Goal: Task Accomplishment & Management: Complete application form

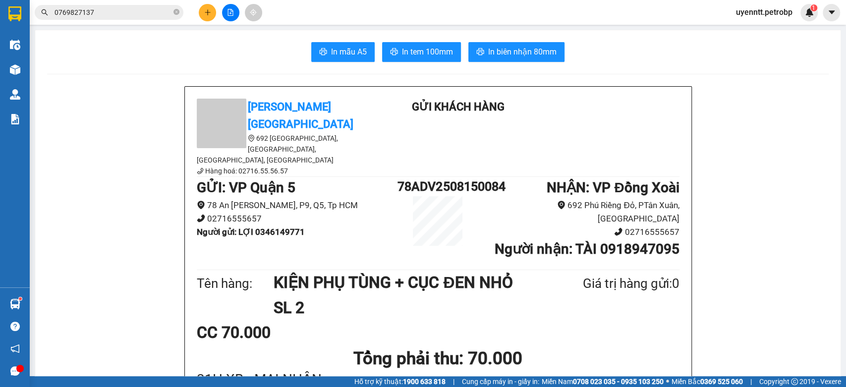
click at [130, 8] on input "0769827137" at bounding box center [113, 12] width 117 height 11
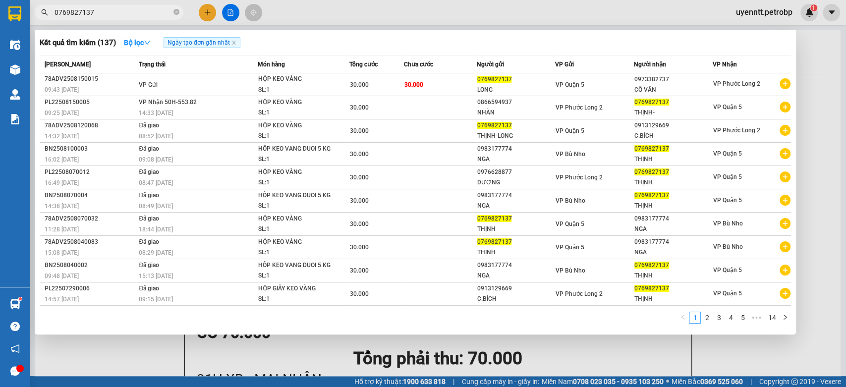
click at [130, 8] on input "0769827137" at bounding box center [113, 12] width 117 height 11
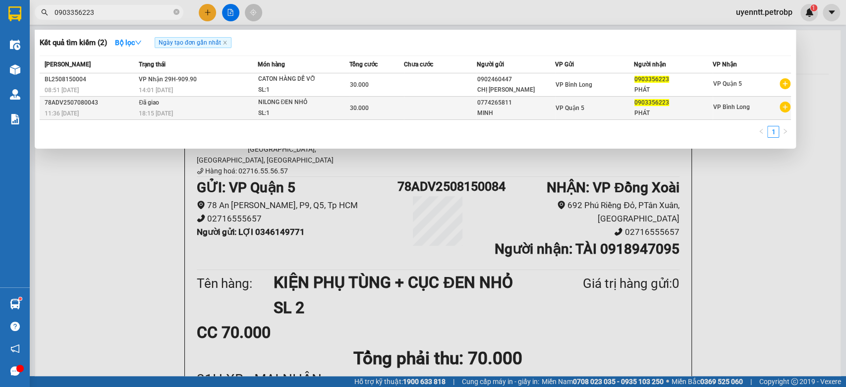
type input "0903356223"
click at [408, 99] on td at bounding box center [440, 108] width 73 height 23
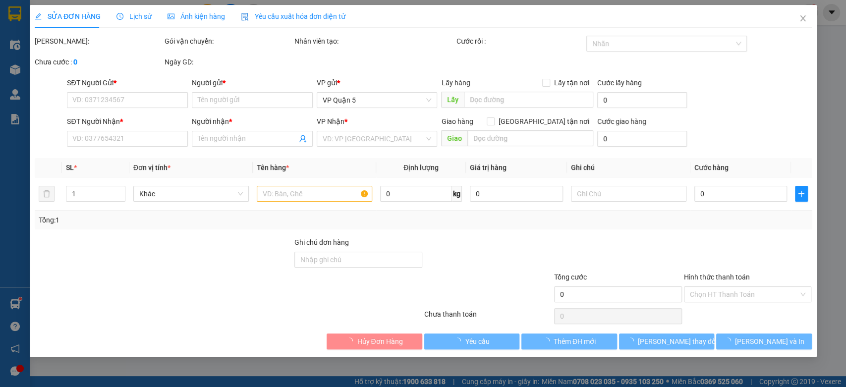
type input "0774265811"
type input "MINH"
type input "0903356223"
type input "PHÁT"
type input "30.000"
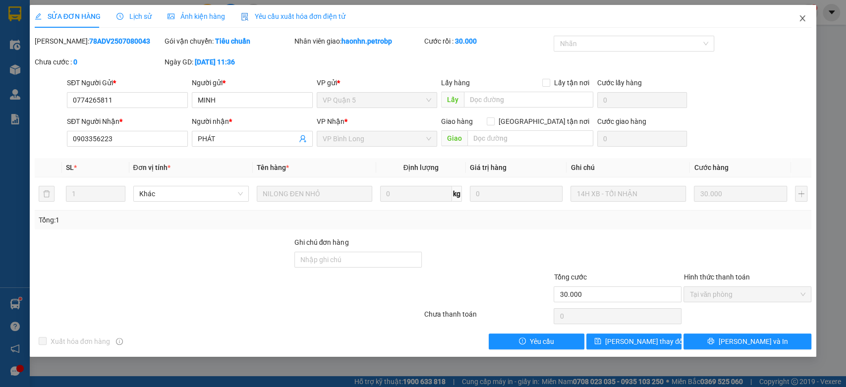
click at [807, 9] on span "Close" at bounding box center [802, 19] width 28 height 28
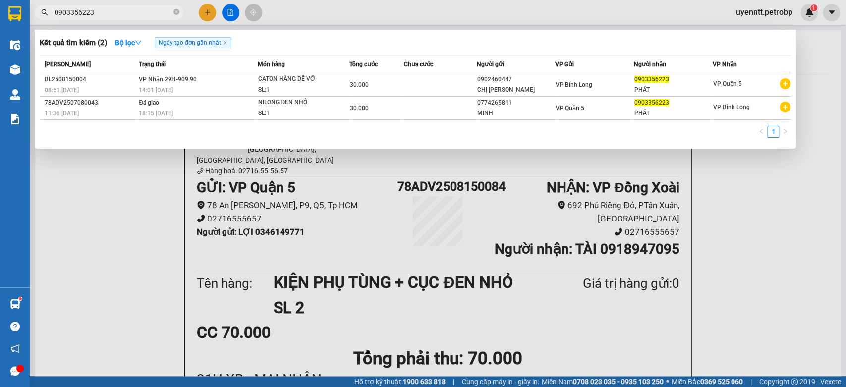
click at [123, 12] on input "0903356223" at bounding box center [113, 12] width 117 height 11
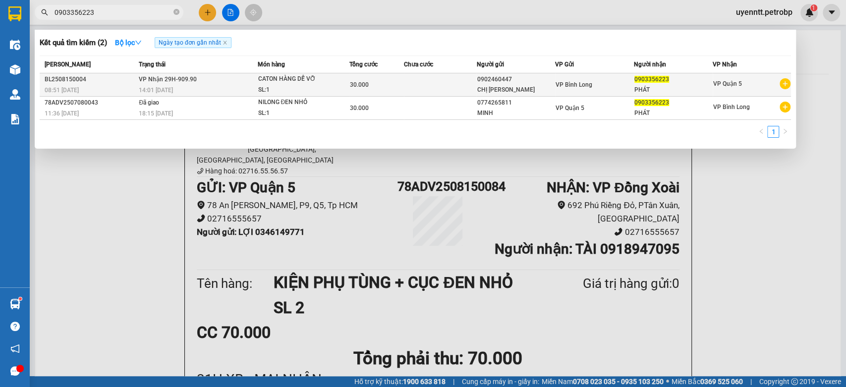
click at [222, 76] on td "VP Nhận 29H-909.90 14:01 - 15/08" at bounding box center [196, 84] width 121 height 23
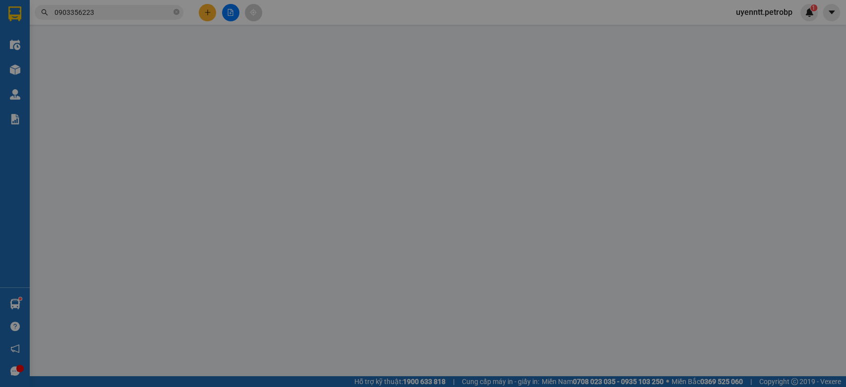
type input "0902460447"
type input "CHỊ TRINH"
type input "0903356223"
type input "PHÁT"
type input "30.000"
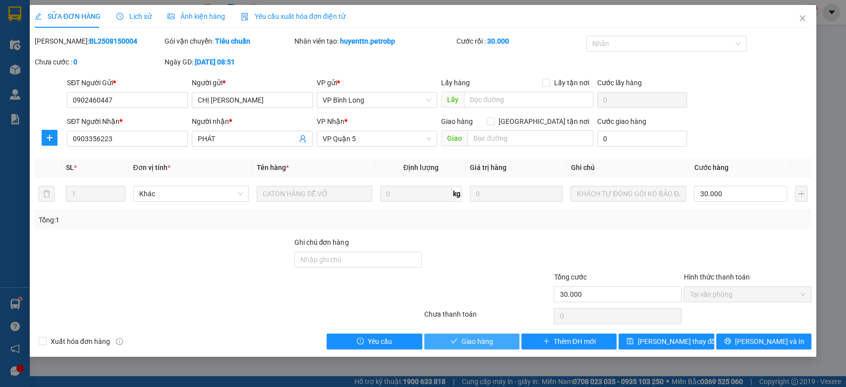
click at [482, 348] on button "Giao hàng" at bounding box center [471, 341] width 95 height 16
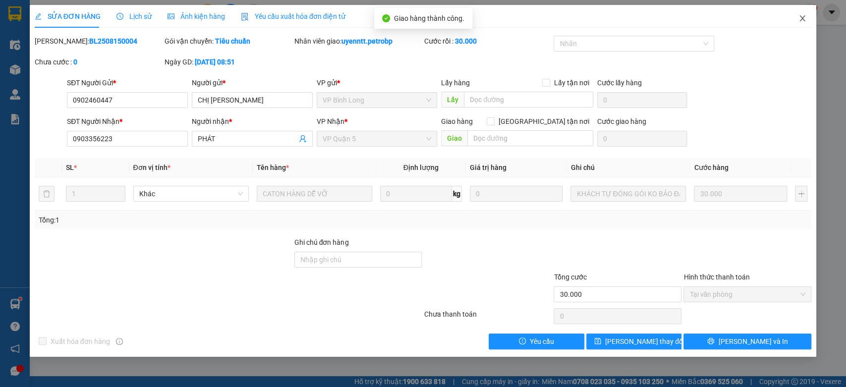
click at [804, 18] on icon "close" at bounding box center [802, 18] width 8 height 8
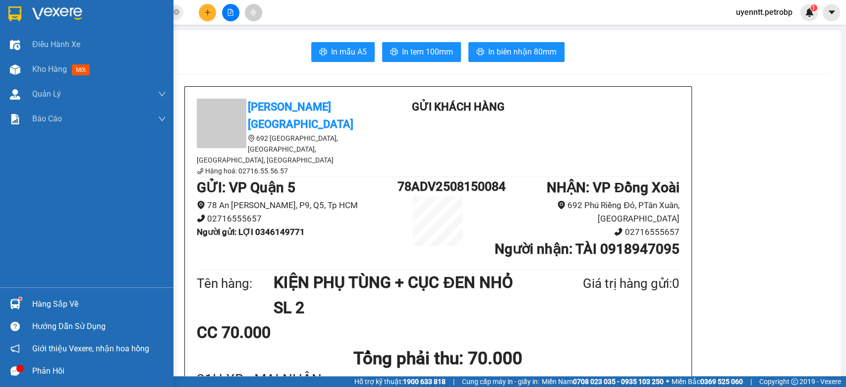
click at [31, 314] on div "Hàng sắp về" at bounding box center [86, 304] width 173 height 22
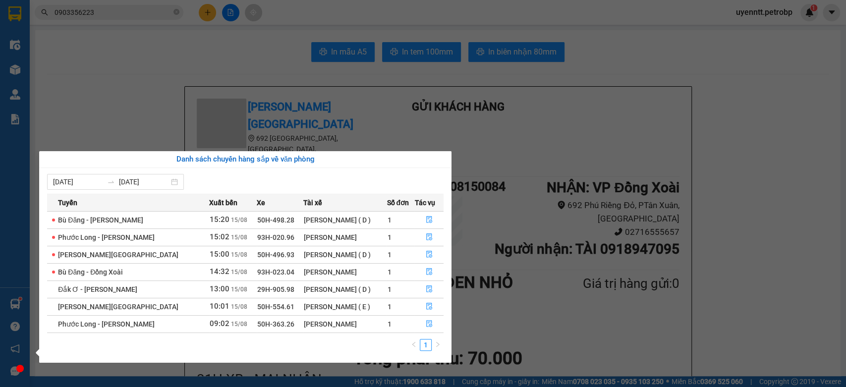
click at [157, 17] on section "Kết quả tìm kiếm ( 2 ) Bộ lọc Ngày tạo đơn gần nhất Mã ĐH Trạng thái Món hàng T…" at bounding box center [423, 193] width 846 height 387
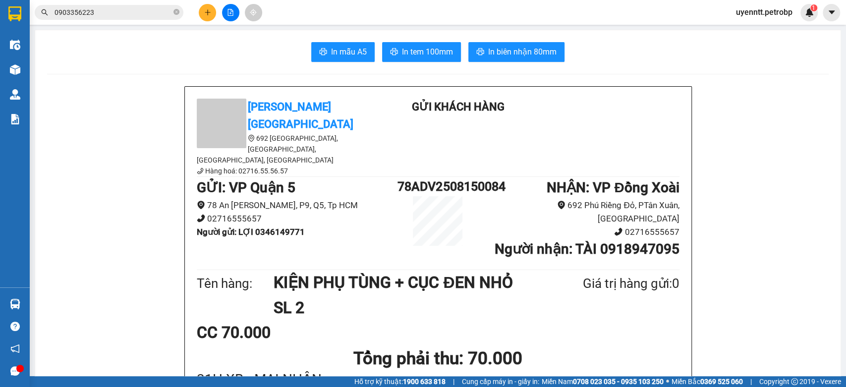
click at [138, 14] on input "0903356223" at bounding box center [113, 12] width 117 height 11
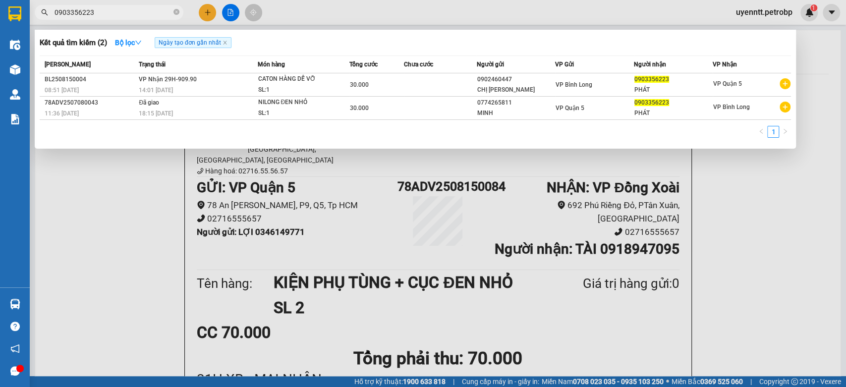
click at [138, 14] on input "0903356223" at bounding box center [113, 12] width 117 height 11
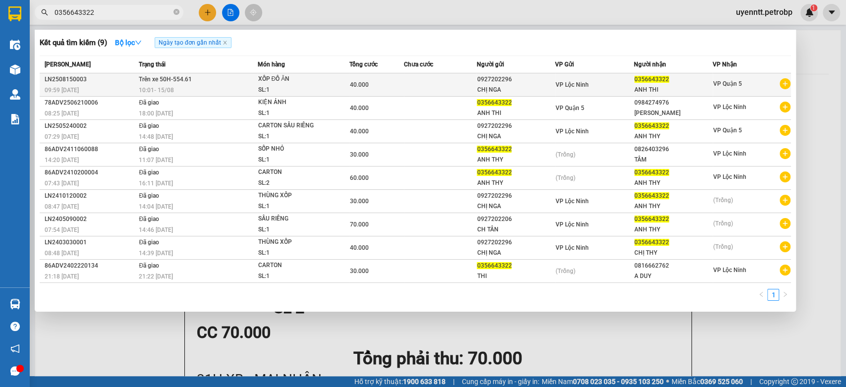
type input "0356643322"
click at [270, 80] on div "XỐP ĐỒ ĂN" at bounding box center [295, 79] width 74 height 11
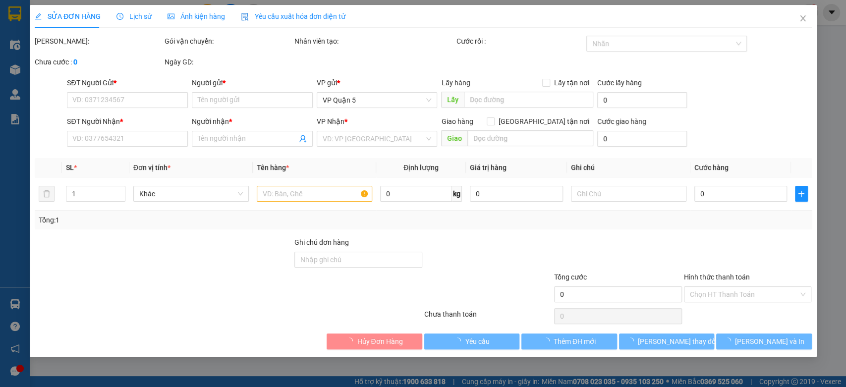
type input "0927202296"
type input "CHỊ NGA"
type input "0356643322"
type input "ANH THI"
type input "40.000"
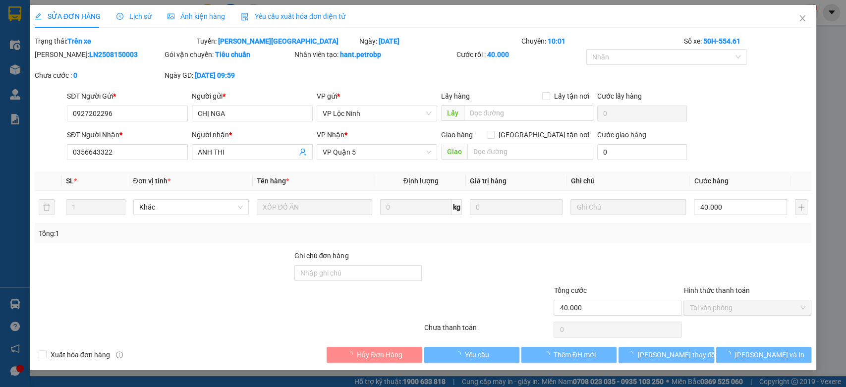
click at [135, 15] on span "Lịch sử" at bounding box center [133, 16] width 35 height 8
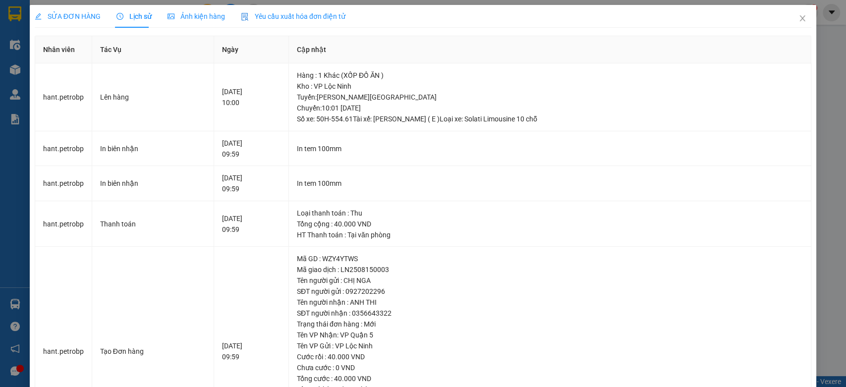
click at [72, 17] on span "SỬA ĐƠN HÀNG" at bounding box center [68, 16] width 66 height 8
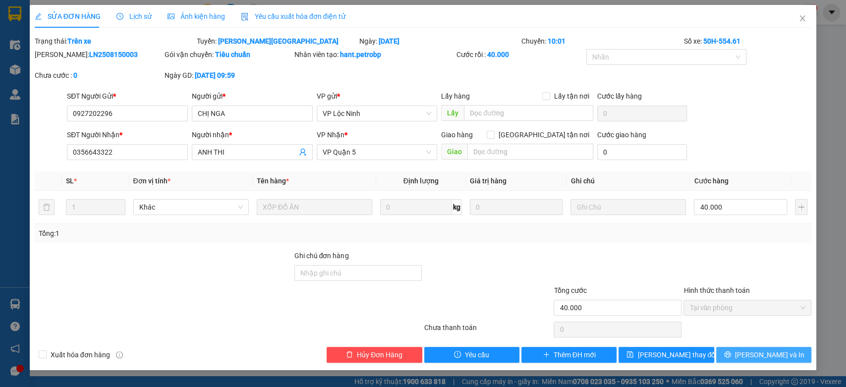
click at [769, 355] on span "[PERSON_NAME] và In" at bounding box center [769, 354] width 69 height 11
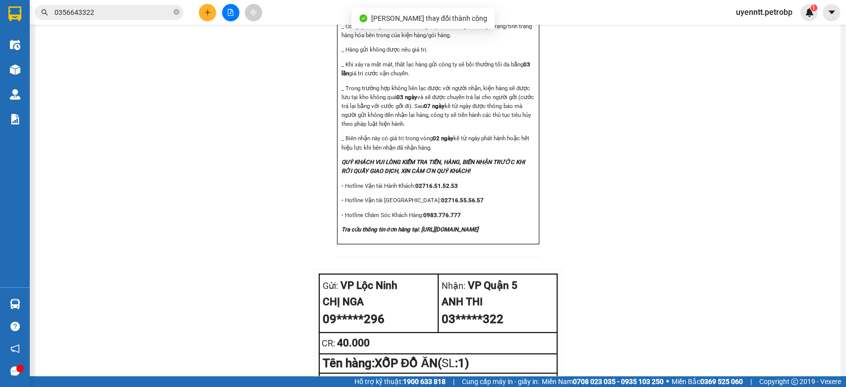
scroll to position [1118, 0]
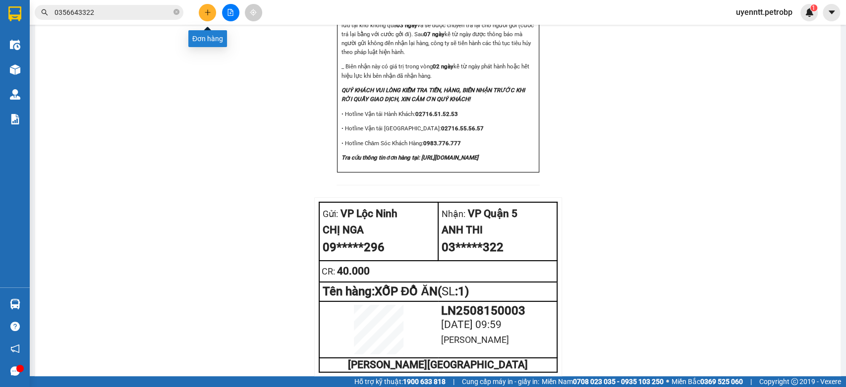
click at [202, 13] on button at bounding box center [207, 12] width 17 height 17
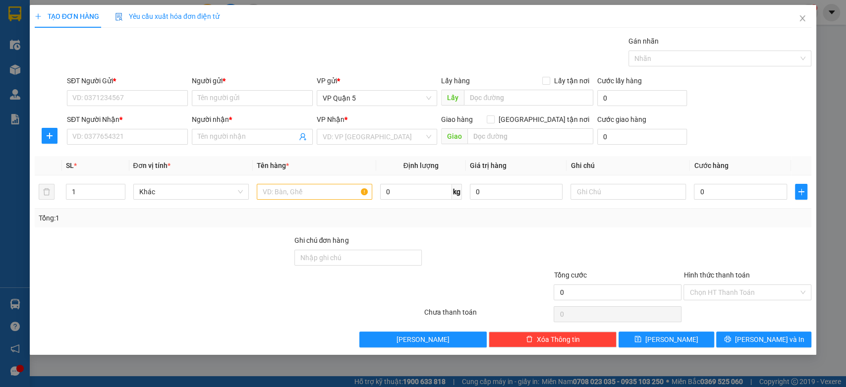
click at [131, 145] on div "SĐT Người Nhận * VD: 0377654321" at bounding box center [127, 131] width 121 height 35
click at [145, 138] on input "SĐT Người Nhận *" at bounding box center [127, 137] width 121 height 16
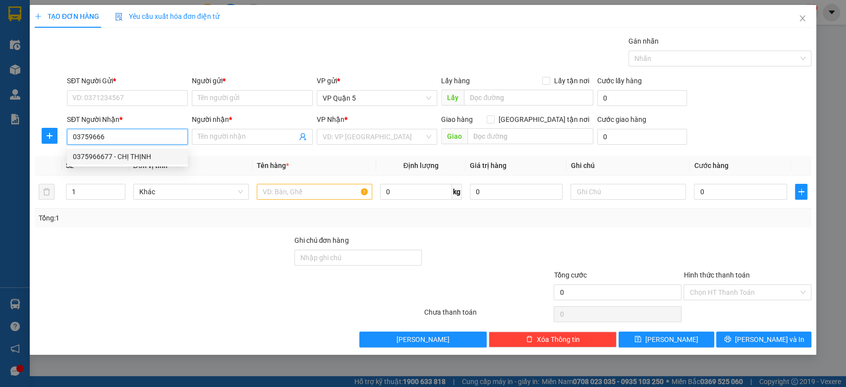
click at [161, 154] on div "0375966677 - CHỊ THỊNH" at bounding box center [127, 156] width 109 height 11
type input "0375966677"
type input "CHỊ THỊNH"
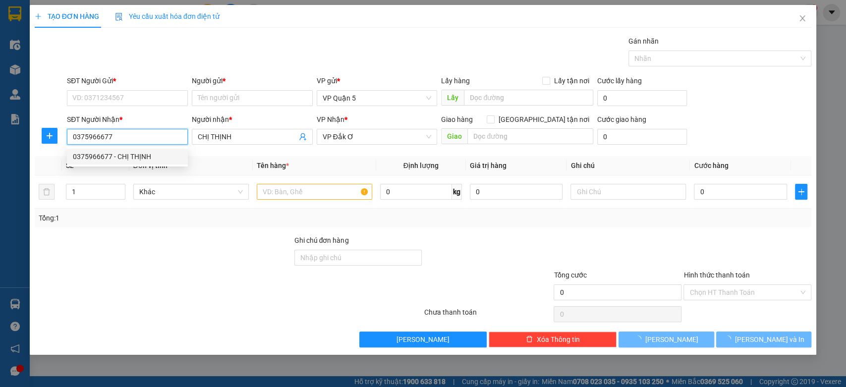
type input "40.000"
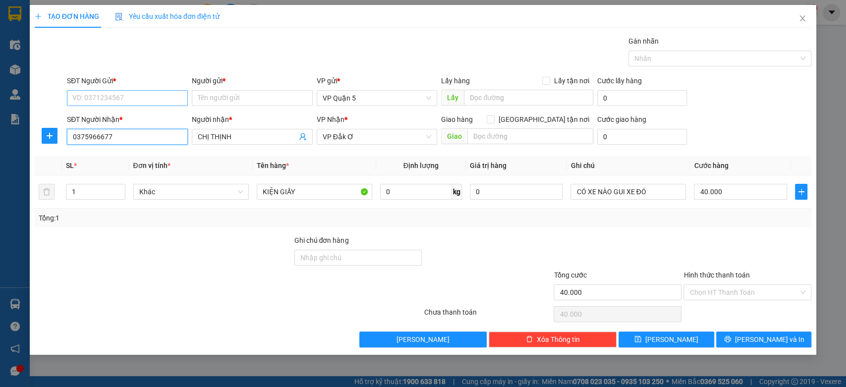
type input "0375966677"
click at [147, 98] on input "SĐT Người Gửi *" at bounding box center [127, 98] width 121 height 16
click at [155, 122] on div "0373650240 - DUNG" at bounding box center [127, 117] width 109 height 11
type input "0373650240"
type input "DUNG"
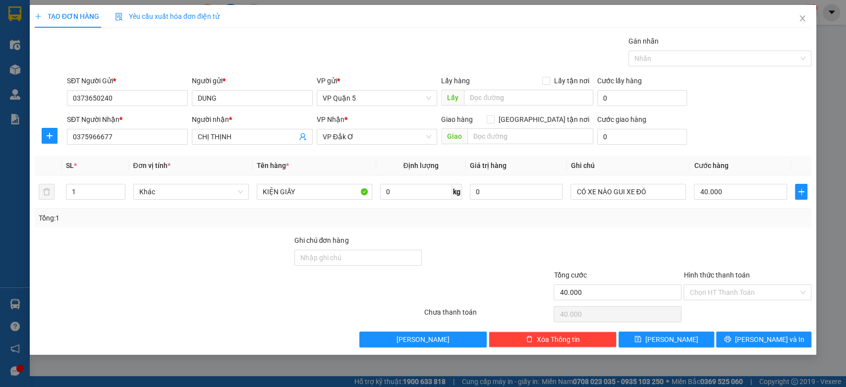
click at [178, 52] on div "Gói vận chuyển * Tiêu chuẩn Gán nhãn Nhãn" at bounding box center [439, 53] width 748 height 35
click at [188, 249] on div at bounding box center [164, 252] width 260 height 35
click at [747, 196] on input "40.000" at bounding box center [740, 192] width 93 height 16
type input "3"
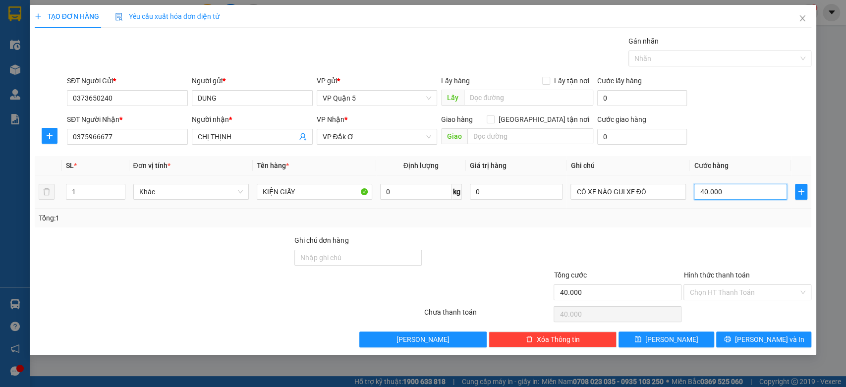
type input "3"
type input "30"
type input "30.000"
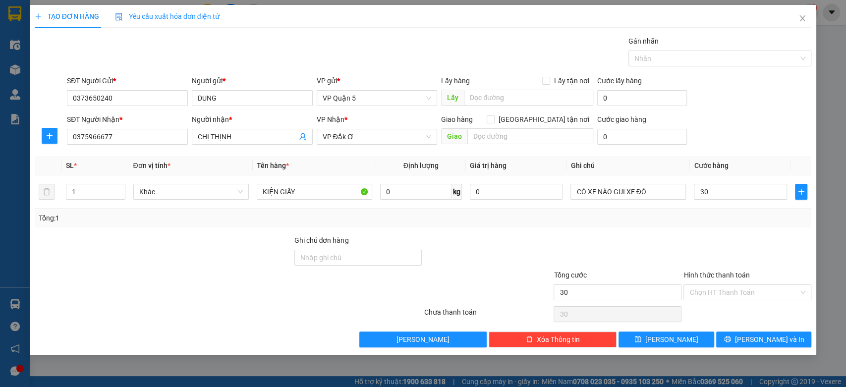
type input "30.000"
click at [747, 162] on th "Cước hàng" at bounding box center [740, 165] width 101 height 19
click at [744, 232] on div "Transit Pickup Surcharge Ids Transit Deliver Surcharge Ids Transit Deliver Surc…" at bounding box center [423, 192] width 777 height 312
click at [776, 339] on span "[PERSON_NAME] và In" at bounding box center [769, 339] width 69 height 11
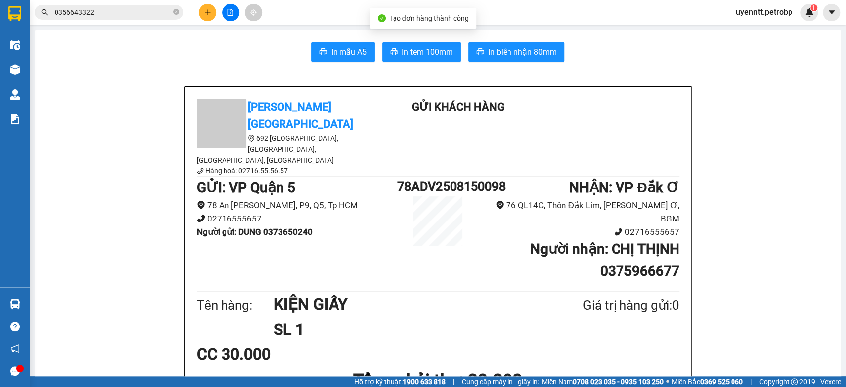
drag, startPoint x: 531, startPoint y: 61, endPoint x: 534, endPoint y: 55, distance: 6.4
click at [531, 60] on button "In biên nhận 80mm" at bounding box center [516, 52] width 96 height 20
click at [412, 57] on span "In tem 100mm" at bounding box center [427, 52] width 51 height 12
click at [204, 9] on icon "plus" at bounding box center [207, 12] width 7 height 7
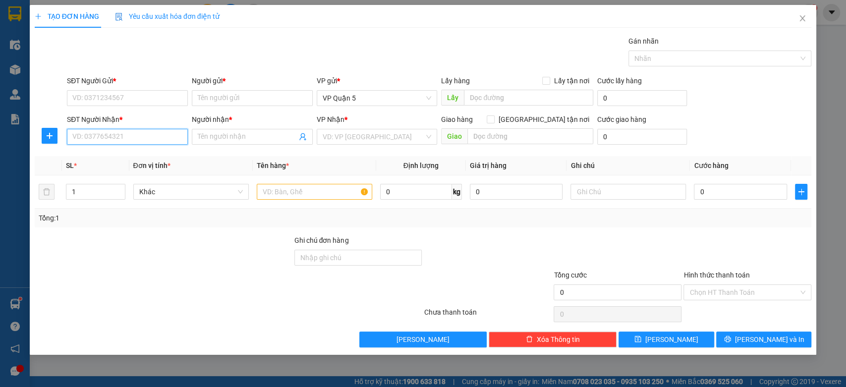
click at [135, 139] on input "SĐT Người Nhận *" at bounding box center [127, 137] width 121 height 16
click at [93, 142] on input "08528606666" at bounding box center [127, 137] width 121 height 16
click at [120, 126] on div "SĐT Người Nhận *" at bounding box center [127, 121] width 121 height 15
click at [119, 130] on input "08526606666" at bounding box center [127, 137] width 121 height 16
type input "0852660666"
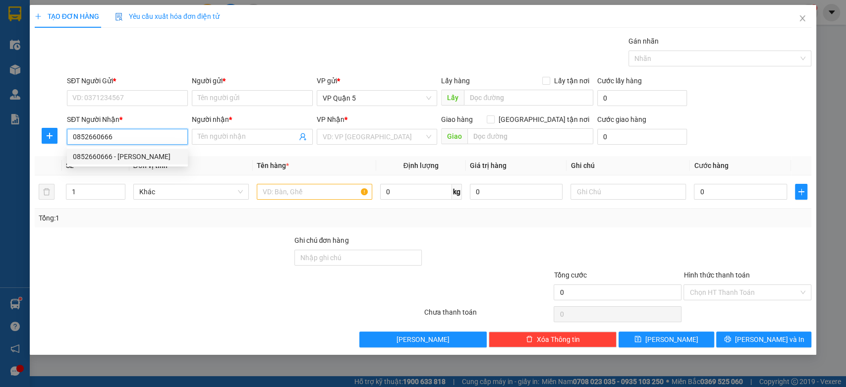
click at [125, 162] on div "0852660666 - GIA BẢO" at bounding box center [127, 156] width 109 height 11
type input "GIA BẢO"
type input "40.000"
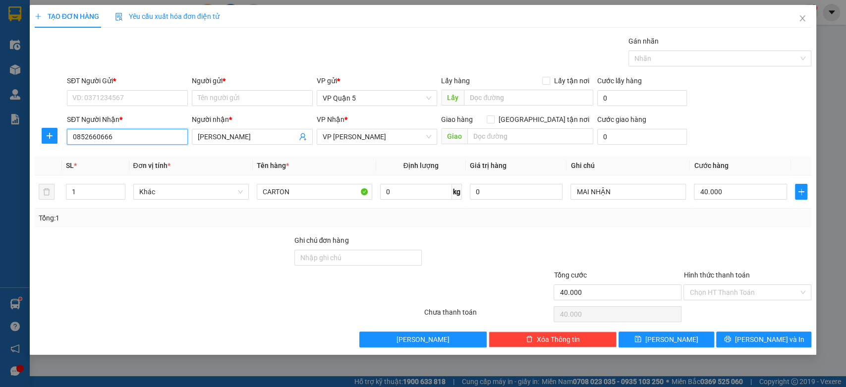
type input "0852660666"
click at [168, 79] on div "SĐT Người Gửi *" at bounding box center [127, 80] width 121 height 11
click at [168, 90] on input "SĐT Người Gửi *" at bounding box center [127, 98] width 121 height 16
click at [168, 96] on input "SĐT Người Gửi *" at bounding box center [127, 98] width 121 height 16
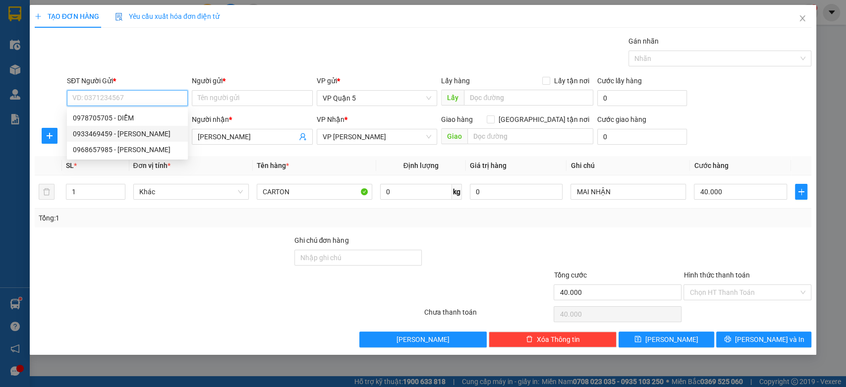
click at [126, 135] on div "0933469459 - VƯƠNG QUANG" at bounding box center [127, 133] width 109 height 11
type input "0933469459"
type input "VƯƠNG QUANG"
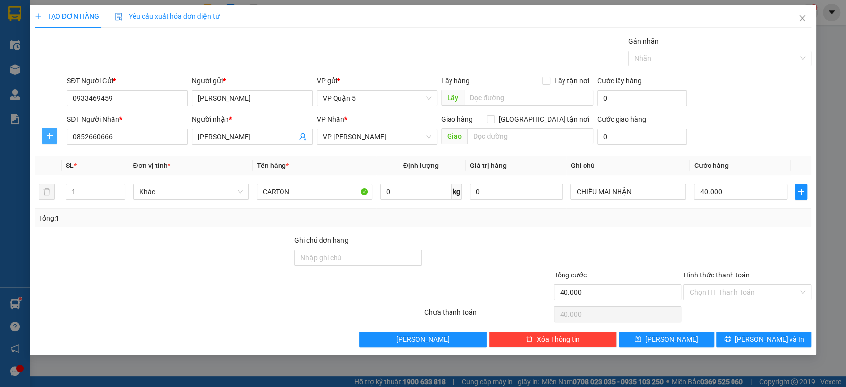
click at [56, 139] on span "plus" at bounding box center [49, 136] width 15 height 8
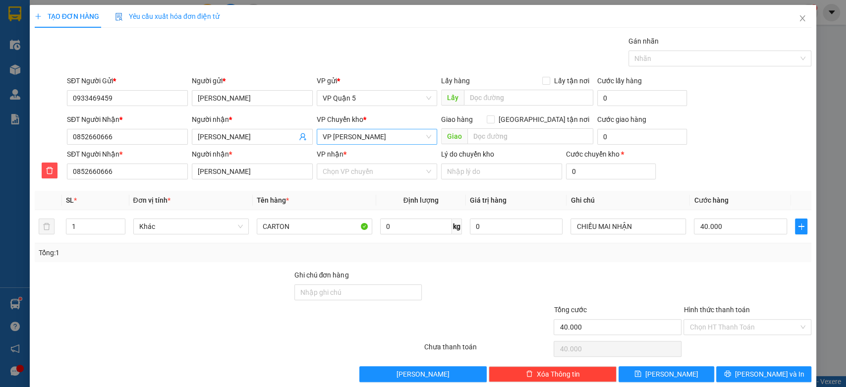
click at [388, 137] on span "VP [PERSON_NAME]" at bounding box center [377, 136] width 109 height 15
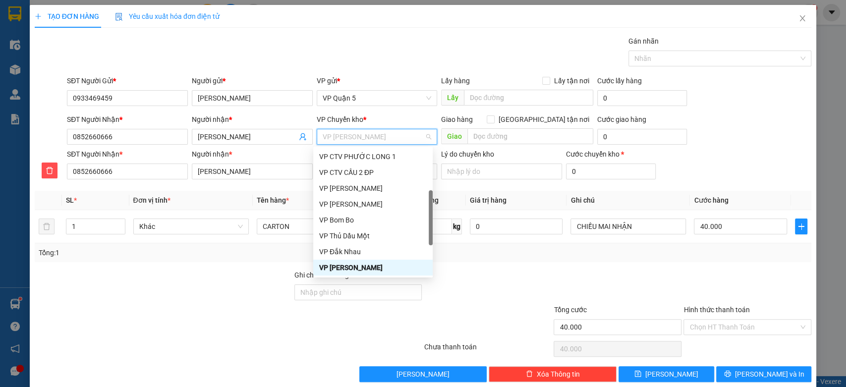
type input "D"
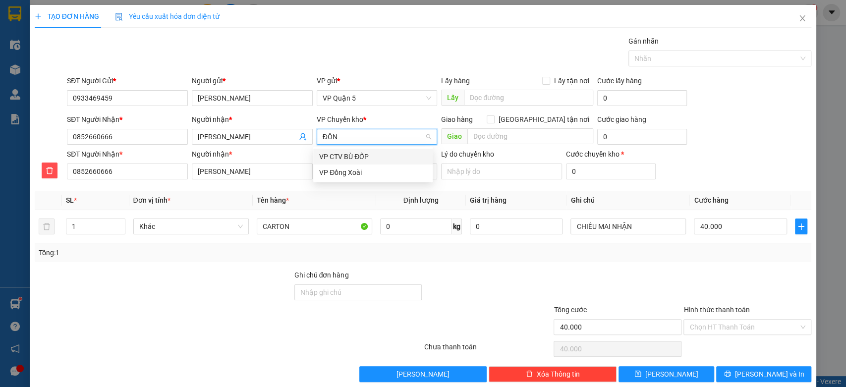
type input "ĐÔNG"
click at [358, 155] on div "VP Đồng Xoài" at bounding box center [373, 156] width 108 height 11
click at [355, 169] on input "VP nhận *" at bounding box center [374, 171] width 102 height 15
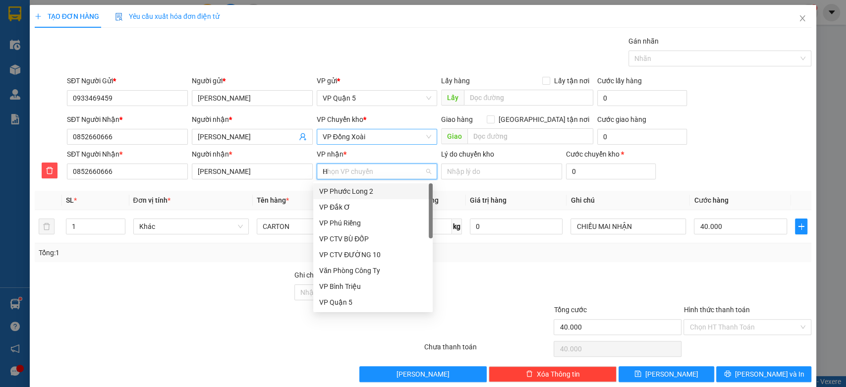
type input "HU"
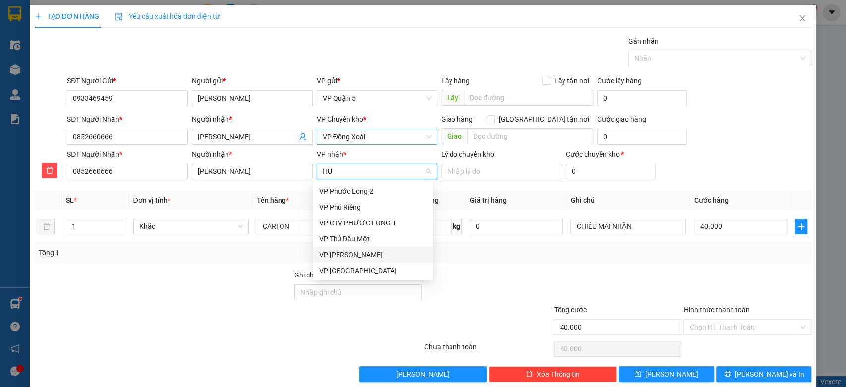
click at [335, 256] on div "VP [PERSON_NAME]" at bounding box center [373, 254] width 108 height 11
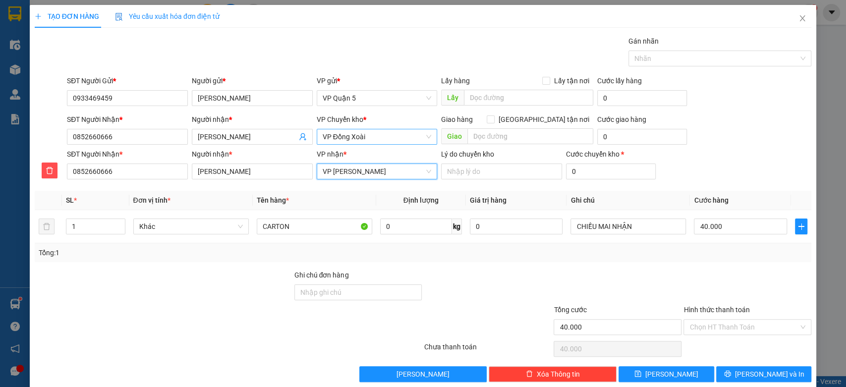
click at [172, 280] on div at bounding box center [164, 287] width 260 height 35
click at [113, 172] on input "0852660666" at bounding box center [127, 172] width 121 height 16
click at [292, 44] on div "Gói vận chuyển * Tiêu chuẩn Gán nhãn Nhãn" at bounding box center [439, 53] width 748 height 35
click at [685, 257] on div "Tổng: 1" at bounding box center [423, 252] width 769 height 11
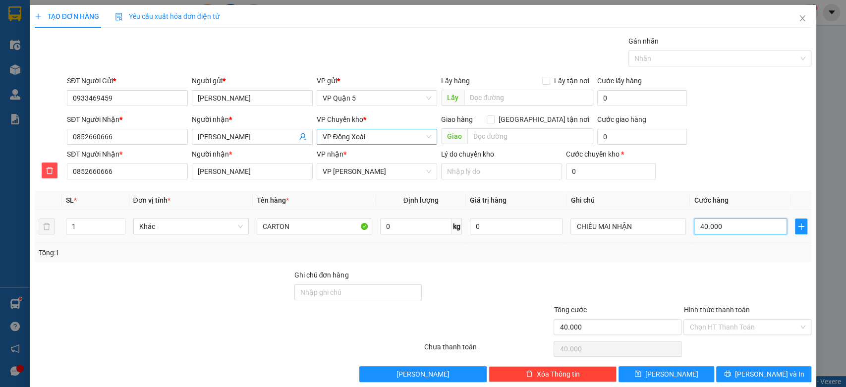
click at [719, 222] on input "40.000" at bounding box center [740, 227] width 93 height 16
type input "5"
type input "5.000"
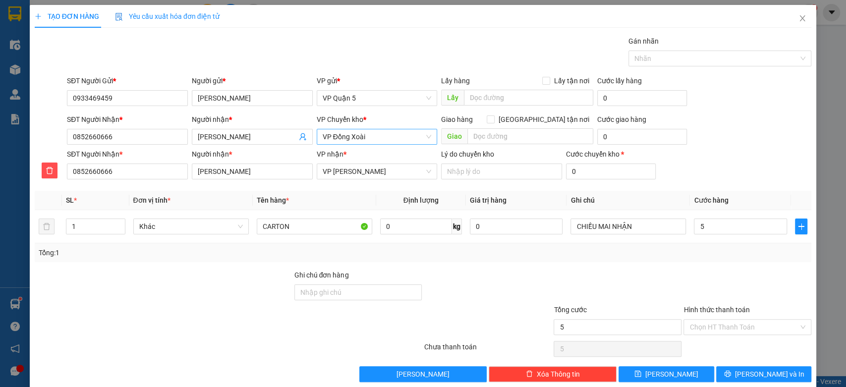
type input "5.000"
click at [730, 271] on div at bounding box center [747, 287] width 130 height 35
click at [718, 238] on td "5.000" at bounding box center [740, 226] width 101 height 33
click at [729, 217] on div "5.000" at bounding box center [740, 227] width 93 height 20
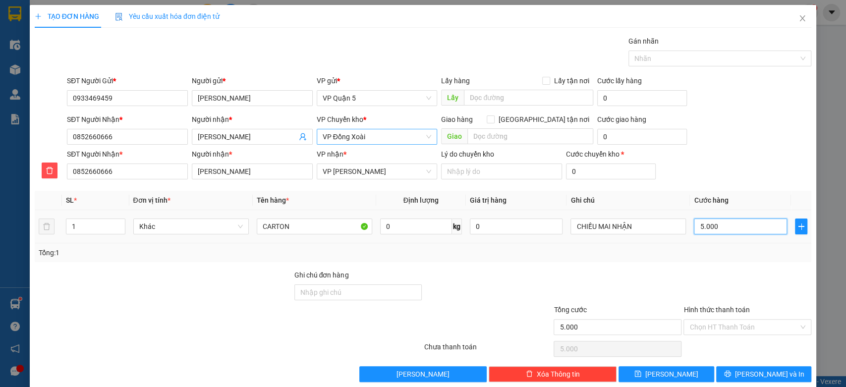
click at [727, 228] on input "5.000" at bounding box center [740, 227] width 93 height 16
type input "5"
type input "50"
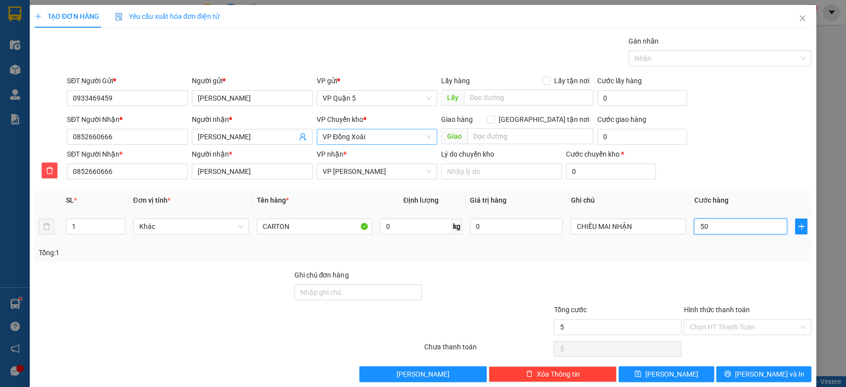
type input "50"
type input "50.000"
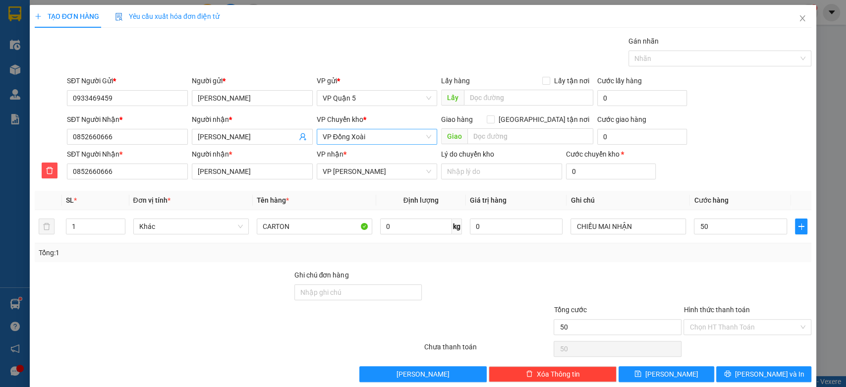
type input "50.000"
click at [733, 271] on div at bounding box center [747, 287] width 130 height 35
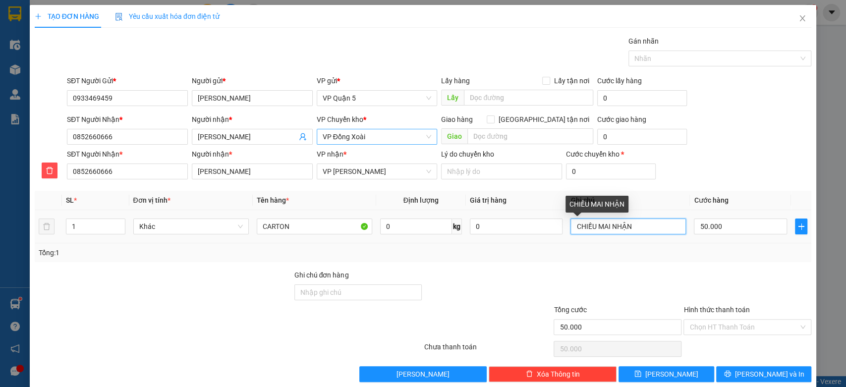
click at [610, 227] on input "CHIỀU MAI NHẬN" at bounding box center [627, 227] width 115 height 16
click at [617, 234] on input "TỐI ĐI - MAI NHẬN" at bounding box center [627, 227] width 115 height 16
type input "TỐI ĐI - MAI NHẬN"
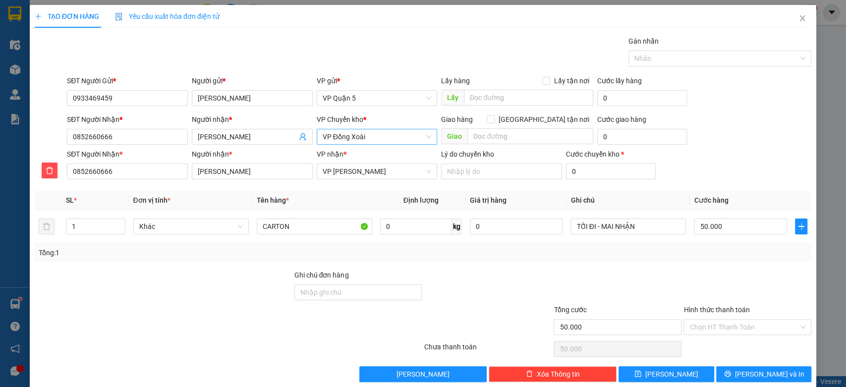
click at [685, 244] on div "Tổng: 1" at bounding box center [423, 252] width 777 height 19
click at [758, 372] on span "[PERSON_NAME] và In" at bounding box center [769, 374] width 69 height 11
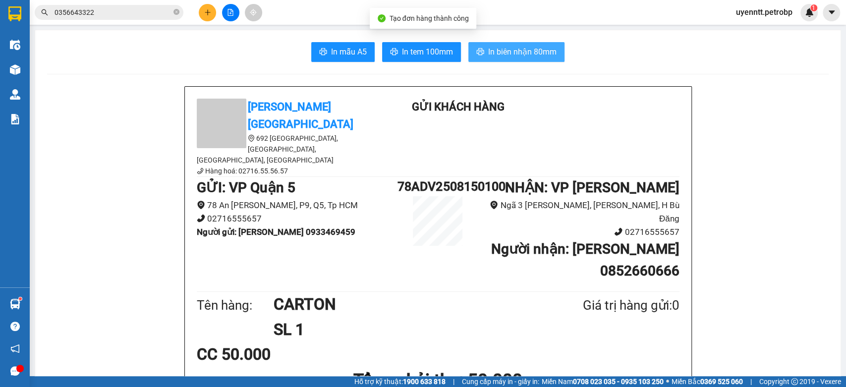
click at [507, 51] on span "In biên nhận 80mm" at bounding box center [522, 52] width 68 height 12
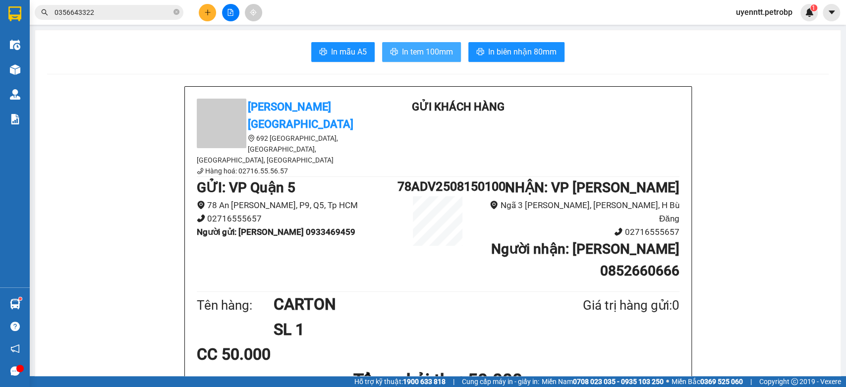
click at [411, 55] on span "In tem 100mm" at bounding box center [427, 52] width 51 height 12
drag, startPoint x: 213, startPoint y: 19, endPoint x: 209, endPoint y: 6, distance: 13.0
click at [212, 19] on div at bounding box center [230, 12] width 74 height 17
click at [207, 22] on div "Kết quả tìm kiếm ( 9 ) Bộ lọc Ngày tạo đơn gần nhất Mã ĐH Trạng thái Món hàng T…" at bounding box center [423, 12] width 846 height 25
click at [218, 6] on div at bounding box center [230, 12] width 74 height 17
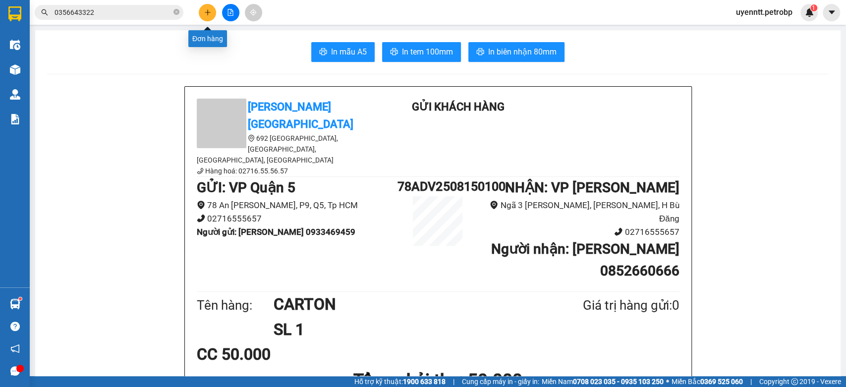
click at [208, 11] on icon "plus" at bounding box center [207, 12] width 7 height 7
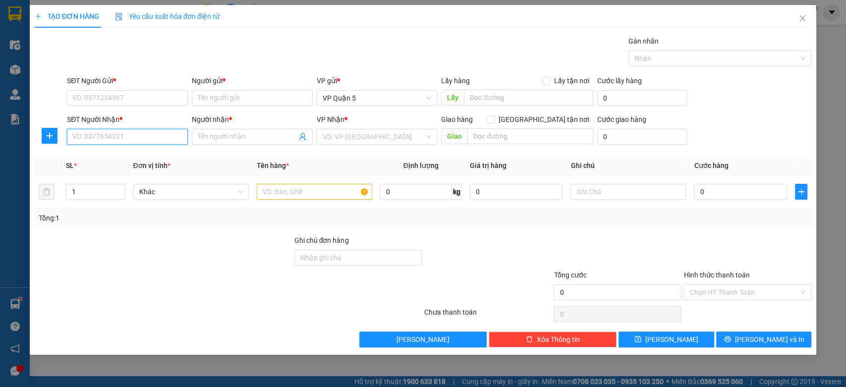
click at [150, 140] on input "SĐT Người Nhận *" at bounding box center [127, 137] width 121 height 16
type input "0949909595"
click at [135, 148] on div "0949909595 0949909595 - A HIỂN" at bounding box center [127, 157] width 121 height 20
click at [144, 139] on input "0949909595" at bounding box center [127, 137] width 121 height 16
click at [151, 155] on div "0949909595 - A HIỂN" at bounding box center [127, 156] width 109 height 11
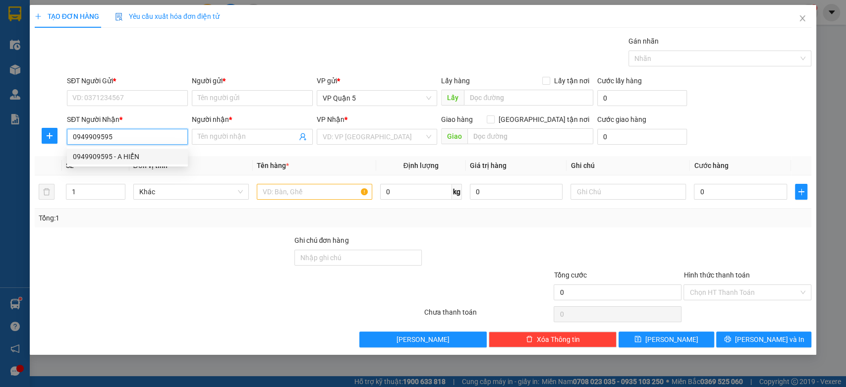
type input "A HIỂN"
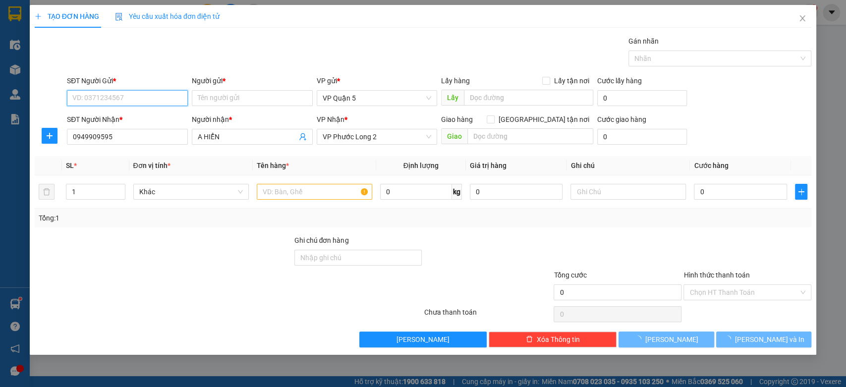
type input "30.000"
click at [160, 100] on input "SĐT Người Gửi *" at bounding box center [127, 98] width 121 height 16
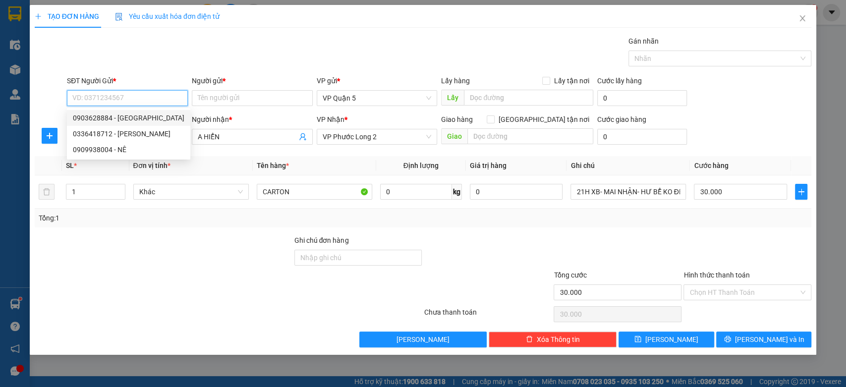
click at [162, 125] on div "0903628884 - THIÊN THÀNH" at bounding box center [128, 118] width 123 height 16
type input "0903628884"
type input "THIÊN THÀNH"
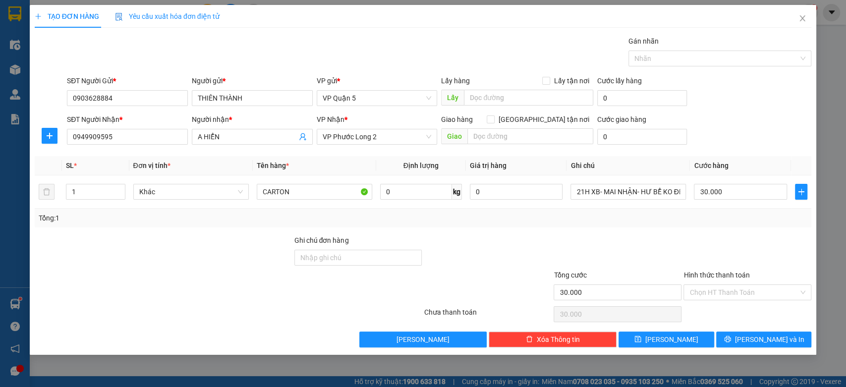
click at [233, 22] on div "TẠO ĐƠN HÀNG Yêu cầu xuất hóa đơn điện tử" at bounding box center [423, 16] width 777 height 23
click at [194, 262] on div at bounding box center [164, 252] width 260 height 35
click at [732, 192] on input "30.000" at bounding box center [740, 192] width 93 height 16
type input "4"
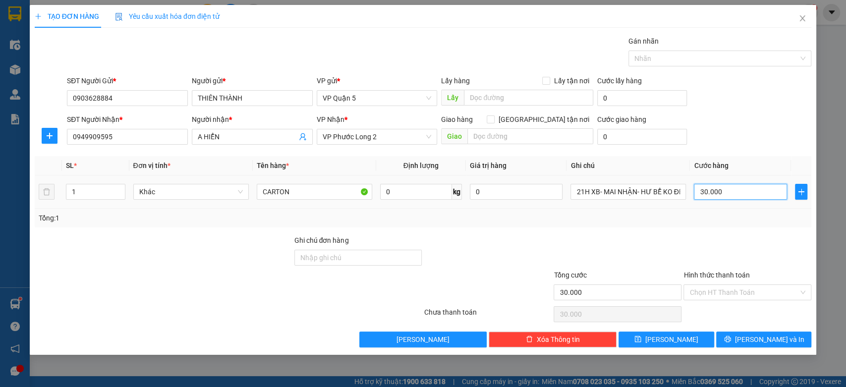
type input "4"
type input "40"
type input "40.000"
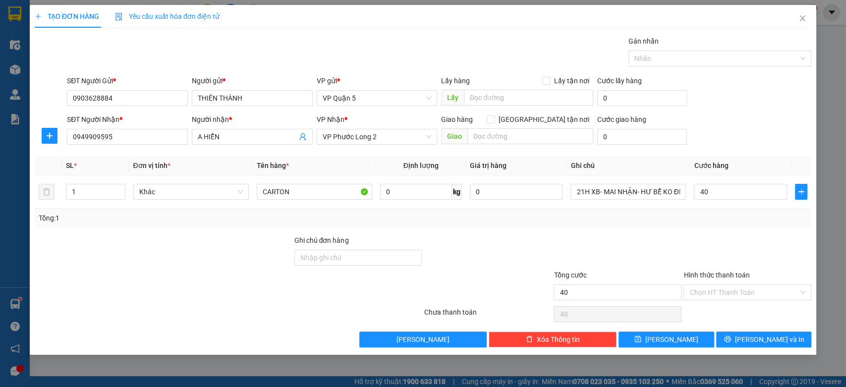
type input "40.000"
click at [740, 226] on div "Tổng: 1" at bounding box center [423, 218] width 777 height 19
click at [783, 335] on button "[PERSON_NAME] và In" at bounding box center [763, 340] width 95 height 16
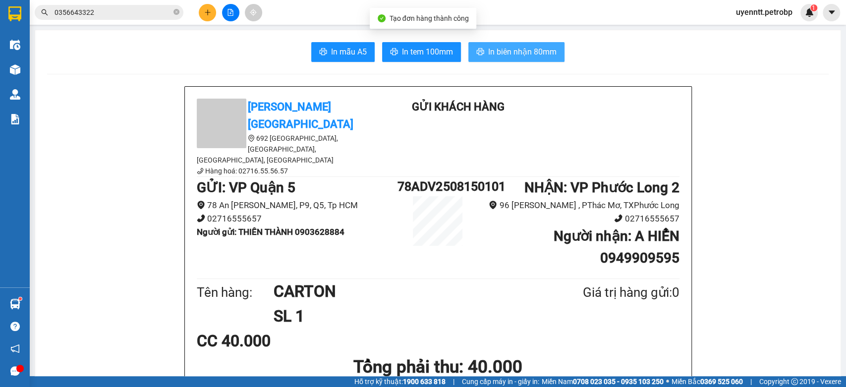
click at [546, 52] on span "In biên nhận 80mm" at bounding box center [522, 52] width 68 height 12
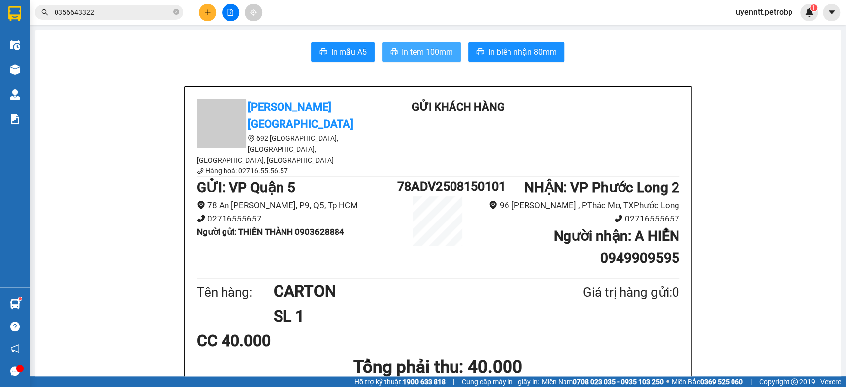
click at [414, 44] on button "In tem 100mm" at bounding box center [421, 52] width 79 height 20
click at [142, 2] on div "Kết quả tìm kiếm ( 9 ) Bộ lọc Ngày tạo đơn gần nhất Mã ĐH Trạng thái Món hàng T…" at bounding box center [423, 12] width 846 height 25
click at [146, 11] on input "0356643322" at bounding box center [113, 12] width 117 height 11
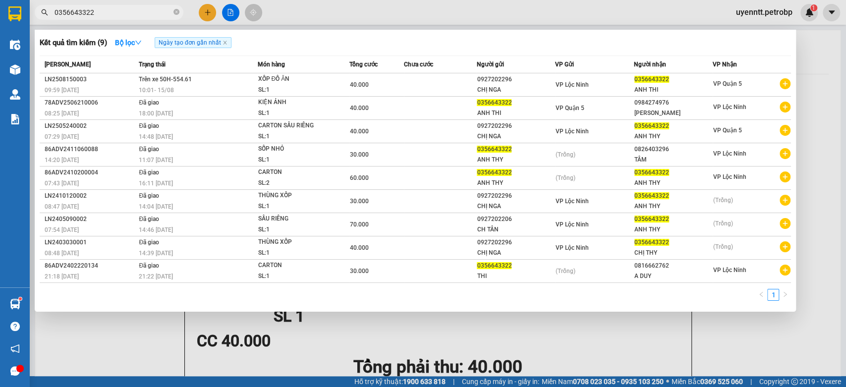
click at [146, 11] on input "0356643322" at bounding box center [113, 12] width 117 height 11
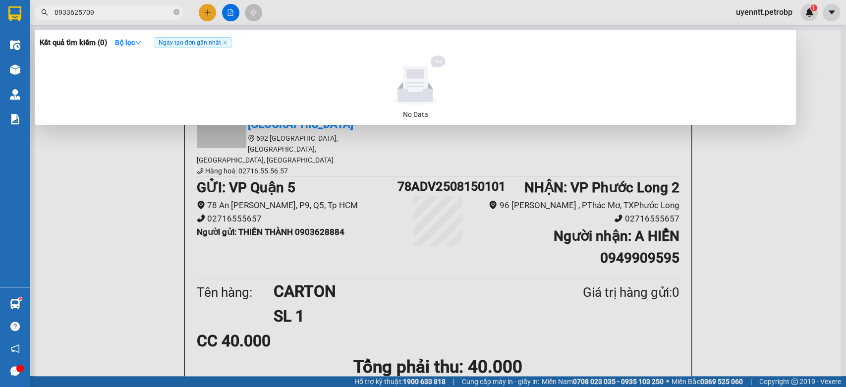
click at [116, 11] on input "0933625709" at bounding box center [113, 12] width 117 height 11
drag, startPoint x: 73, startPoint y: 11, endPoint x: 186, endPoint y: 35, distance: 115.9
click at [147, 21] on div "Kết quả tìm kiếm ( 0 ) Bộ lọc Ngày tạo đơn gần nhất No Data 0933625709" at bounding box center [96, 12] width 193 height 17
click at [69, 15] on input "09336526709" at bounding box center [113, 12] width 117 height 11
click at [74, 18] on span "09336526709" at bounding box center [109, 12] width 149 height 15
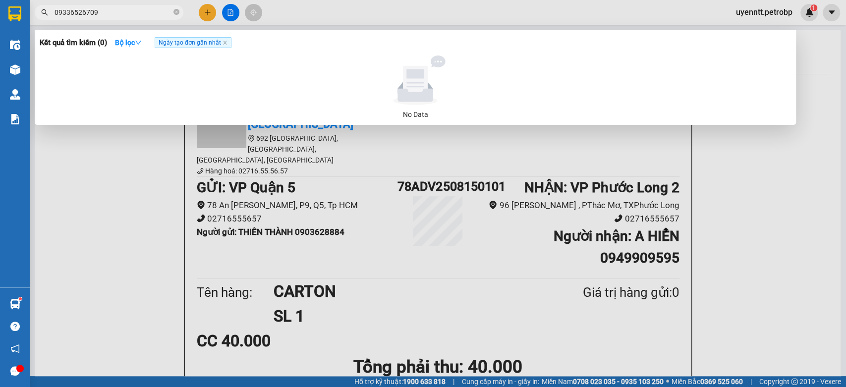
click at [73, 11] on input "09336526709" at bounding box center [113, 12] width 117 height 11
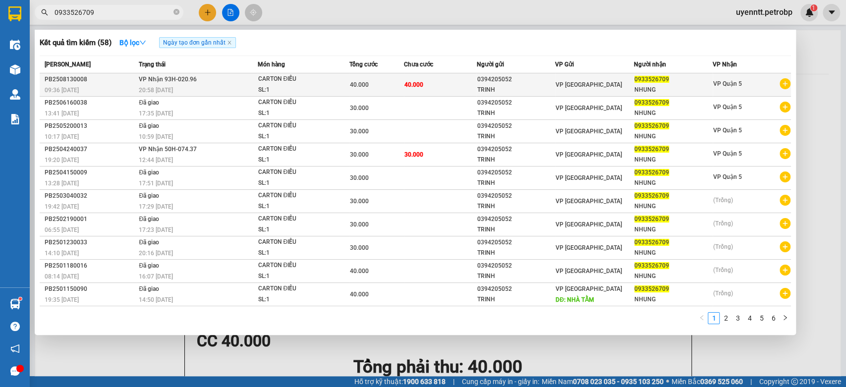
type input "0933526709"
click at [118, 80] on div "PB2508130008" at bounding box center [90, 79] width 91 height 10
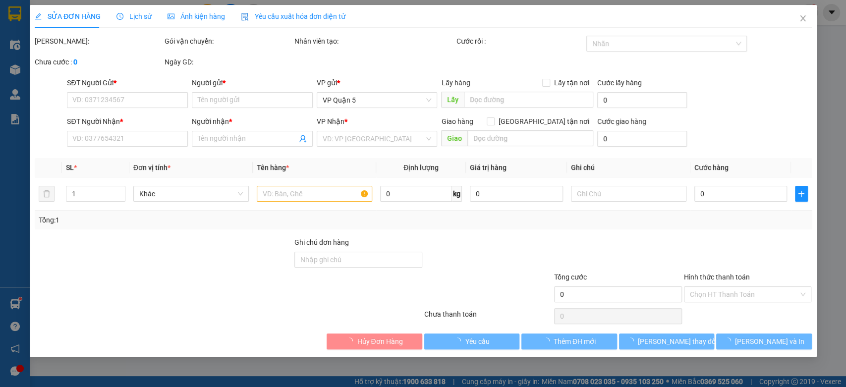
type input "0394205052"
type input "TRINH"
type input "0933526709"
type input "NHUNG"
type input "40.000"
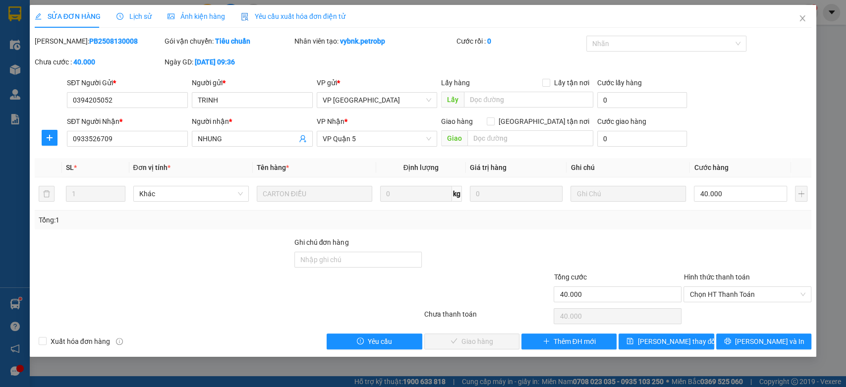
click at [714, 284] on div "Hình thức thanh toán" at bounding box center [747, 279] width 128 height 15
click at [721, 291] on span "Chọn HT Thanh Toán" at bounding box center [747, 294] width 116 height 15
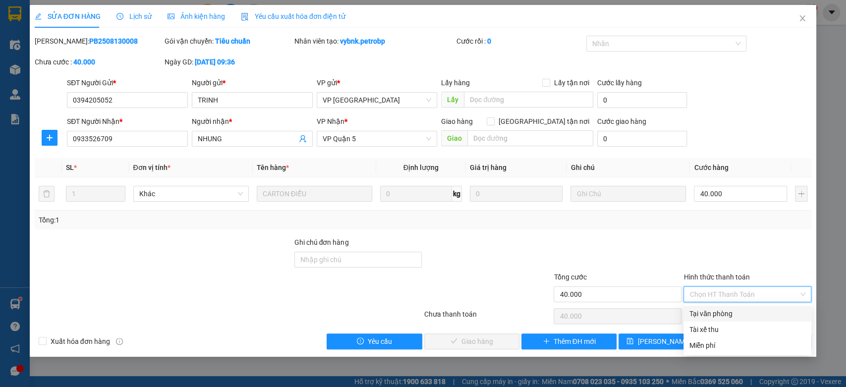
click at [723, 311] on div "Tại văn phòng" at bounding box center [747, 313] width 116 height 11
type input "0"
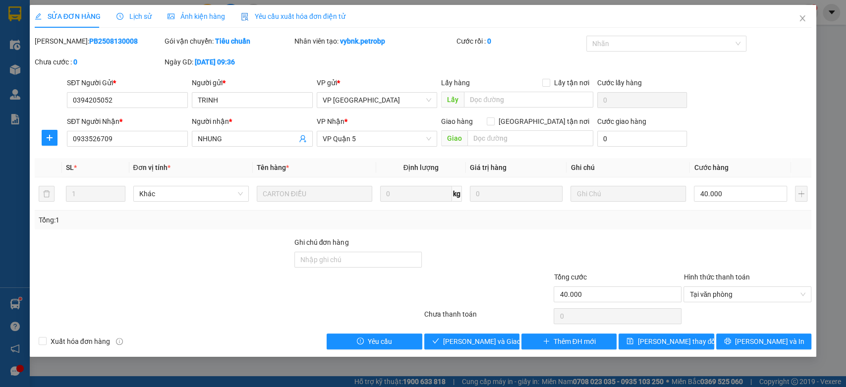
click at [724, 223] on div "Tổng: 1" at bounding box center [423, 220] width 769 height 11
click at [463, 344] on span "Lưu và Giao hàng" at bounding box center [490, 341] width 95 height 11
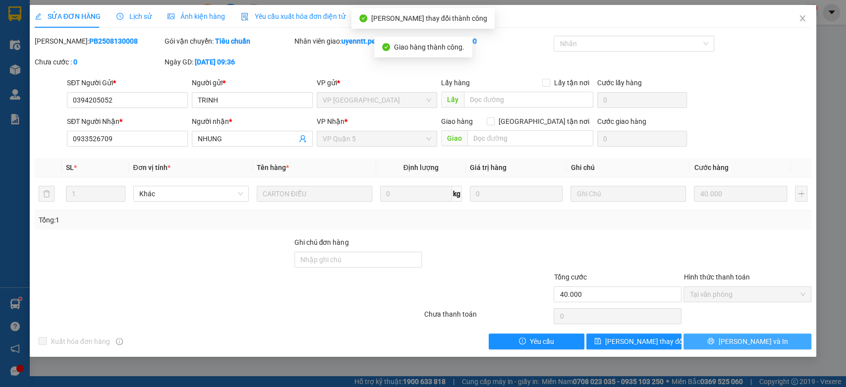
click at [771, 344] on button "[PERSON_NAME] và In" at bounding box center [747, 341] width 128 height 16
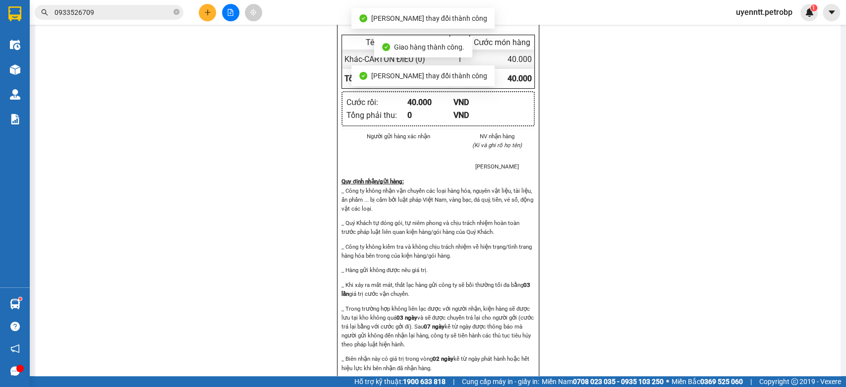
scroll to position [1128, 0]
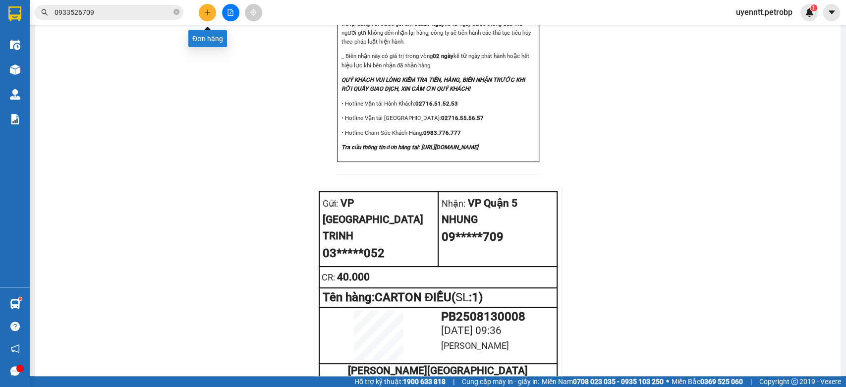
click at [205, 15] on icon "plus" at bounding box center [207, 12] width 7 height 7
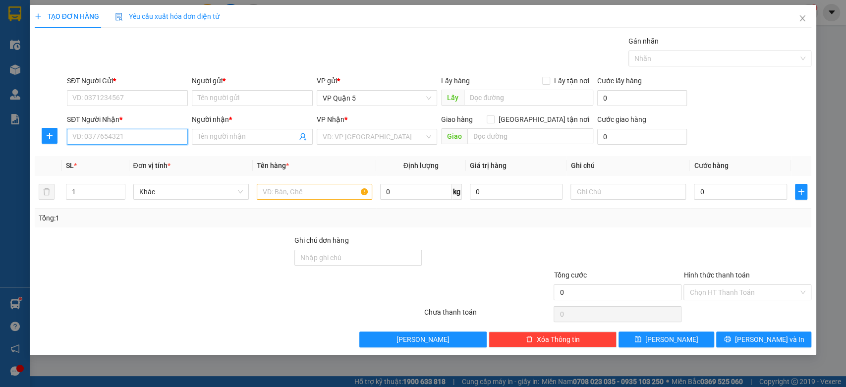
click at [115, 134] on input "SĐT Người Nhận *" at bounding box center [127, 137] width 121 height 16
type input "0907882816"
click at [127, 157] on div "0907882816 - LAI LỢI ÍCH" at bounding box center [127, 156] width 109 height 11
type input "LAI LỢI ÍCH"
type input "30.000"
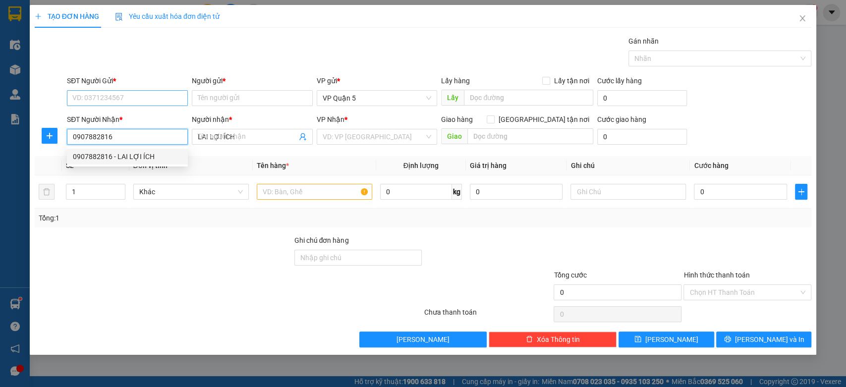
type input "30.000"
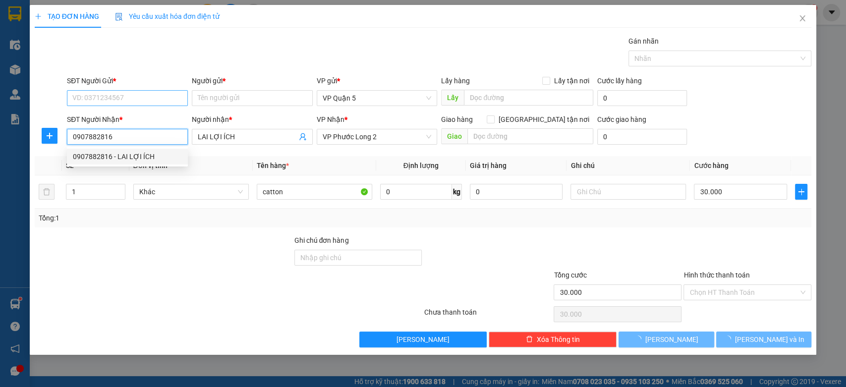
type input "0907882816"
click at [143, 100] on input "SĐT Người Gửi *" at bounding box center [127, 98] width 121 height 16
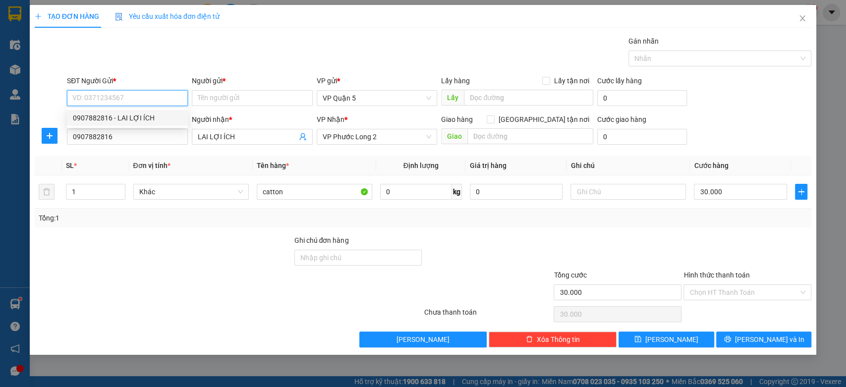
click at [153, 113] on div "0907882816 - LAI LỢI ÍCH" at bounding box center [127, 117] width 109 height 11
type input "0907882816"
type input "LAI LỢI ÍCH"
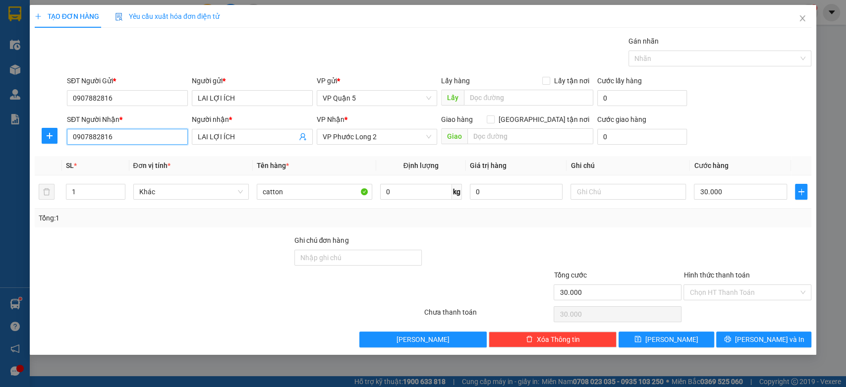
click at [135, 135] on input "0907882816" at bounding box center [127, 137] width 121 height 16
click at [147, 134] on input "SĐT Người Nhận *" at bounding box center [127, 137] width 121 height 16
type input "0977816001"
click at [149, 154] on div "0977816001 - MINH" at bounding box center [127, 156] width 109 height 11
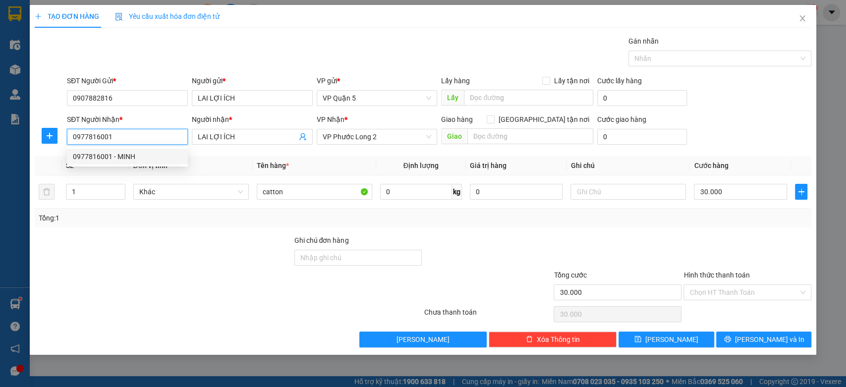
type input "MINH"
click at [110, 144] on input "0977816001" at bounding box center [127, 137] width 121 height 16
type input "0977816001"
click at [385, 134] on span "VP Bình Long" at bounding box center [377, 136] width 109 height 15
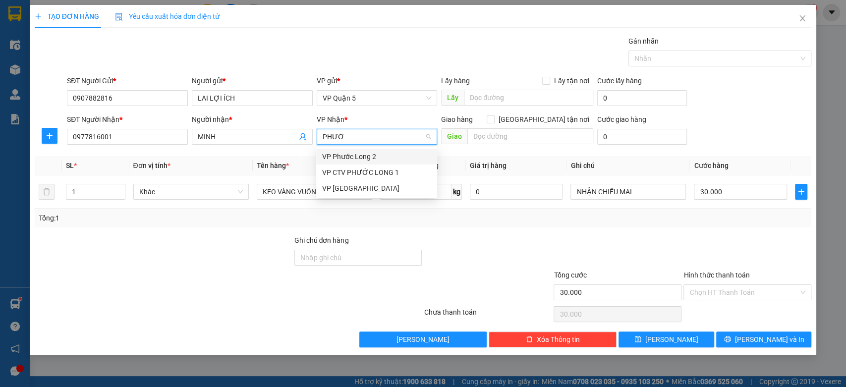
type input "PHƯỚC"
click at [365, 159] on div "VP Phước Long 2" at bounding box center [376, 156] width 109 height 11
click at [166, 259] on div at bounding box center [164, 252] width 260 height 35
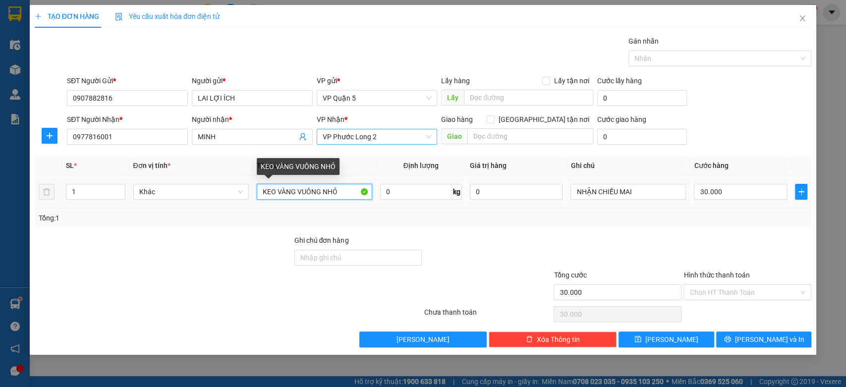
click at [342, 196] on input "KEO VÀNG VUÔNG NHỎ" at bounding box center [314, 192] width 115 height 16
click at [276, 190] on input "CỤCĐEN KEO VÀNG" at bounding box center [314, 192] width 115 height 16
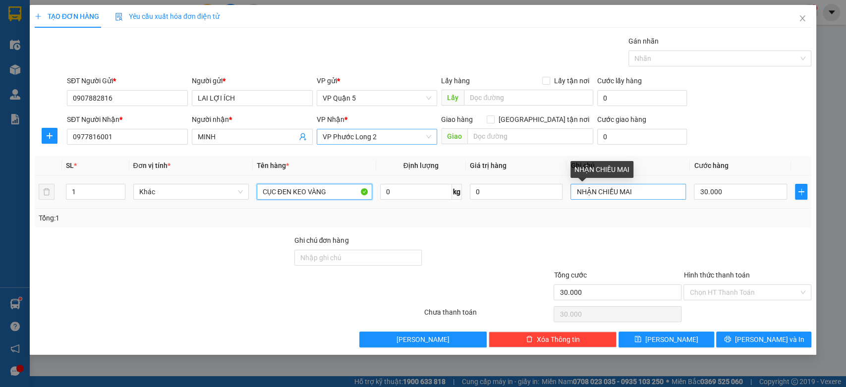
type input "CỤC ĐEN KEO VÀNG"
click at [634, 191] on input "NHẬN CHIỀU MAI" at bounding box center [627, 192] width 115 height 16
type input "21H XB - MAI NHẬN"
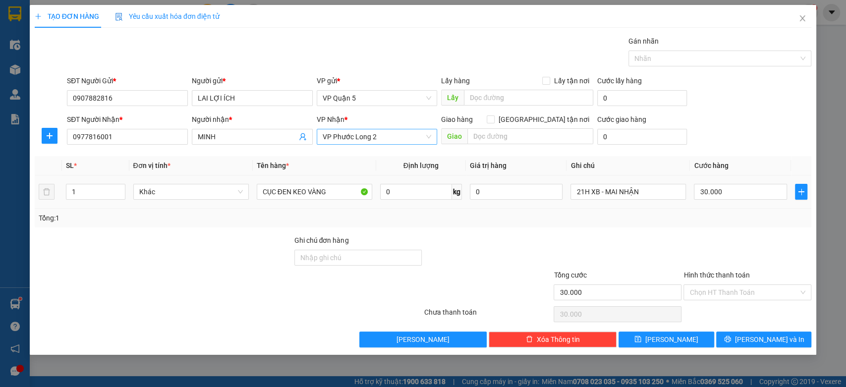
click at [684, 203] on td "21H XB - MAI NHẬN" at bounding box center [627, 191] width 123 height 33
click at [771, 334] on span "[PERSON_NAME] và In" at bounding box center [769, 339] width 69 height 11
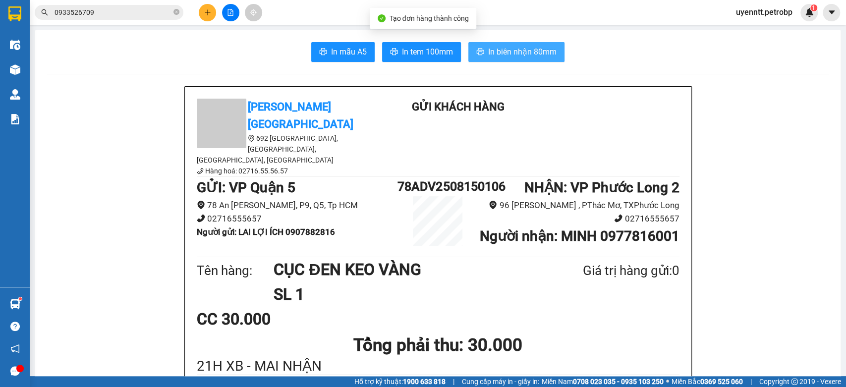
click at [482, 47] on button "In biên nhận 80mm" at bounding box center [516, 52] width 96 height 20
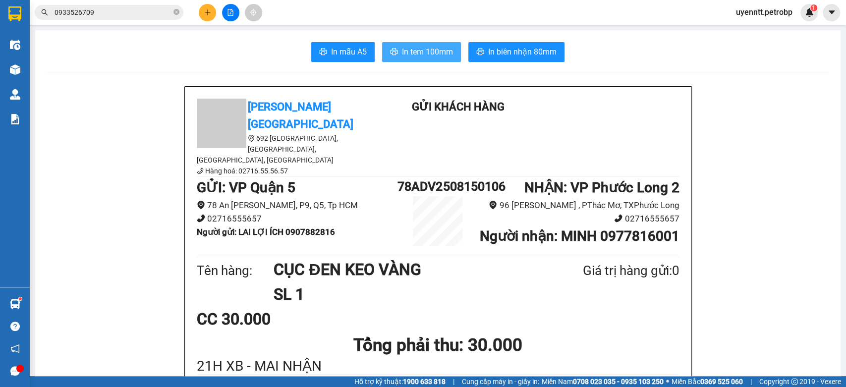
click at [434, 52] on span "In tem 100mm" at bounding box center [427, 52] width 51 height 12
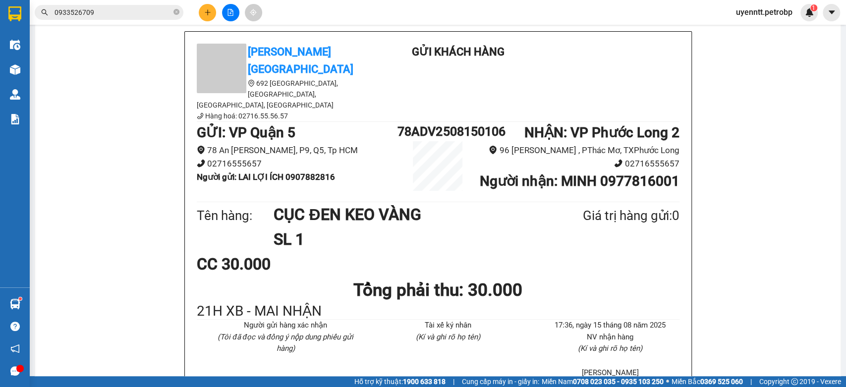
click at [377, 50] on div "Gửi khách hàng" at bounding box center [458, 57] width 162 height 26
click at [213, 15] on button at bounding box center [207, 12] width 17 height 17
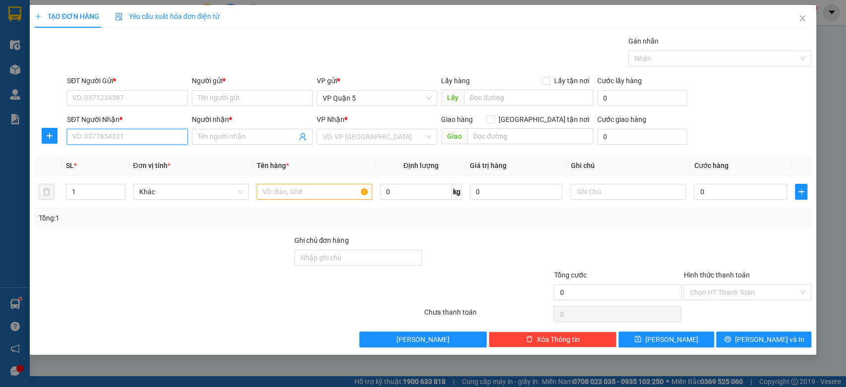
click at [173, 137] on input "SĐT Người Nhận *" at bounding box center [127, 137] width 121 height 16
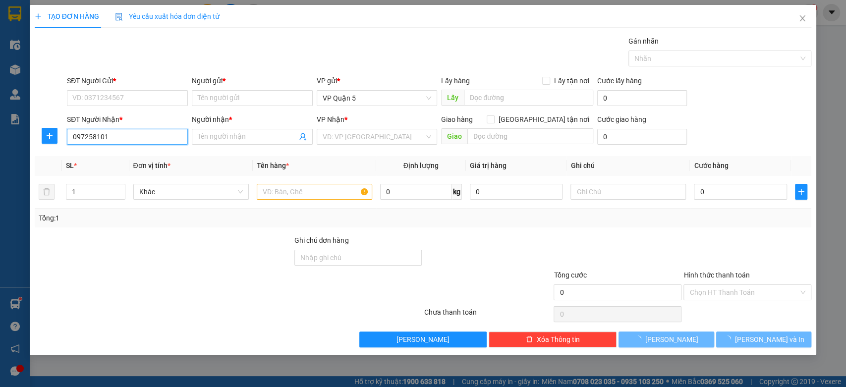
type input "0972581019"
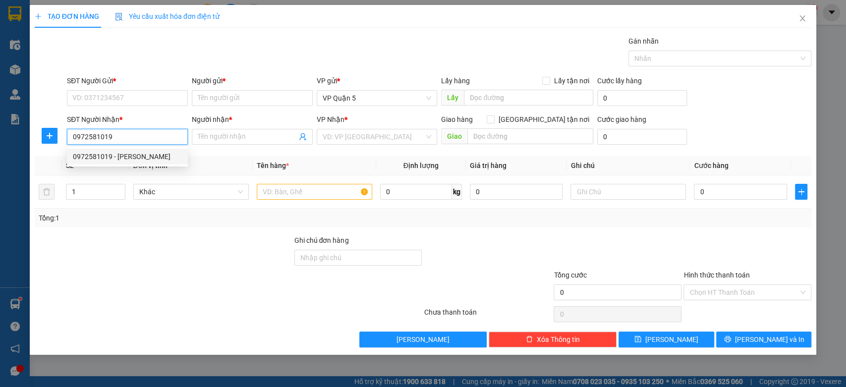
click at [132, 158] on div "0972581019 - TRẦN LÂM" at bounding box center [127, 156] width 109 height 11
type input "[PERSON_NAME]"
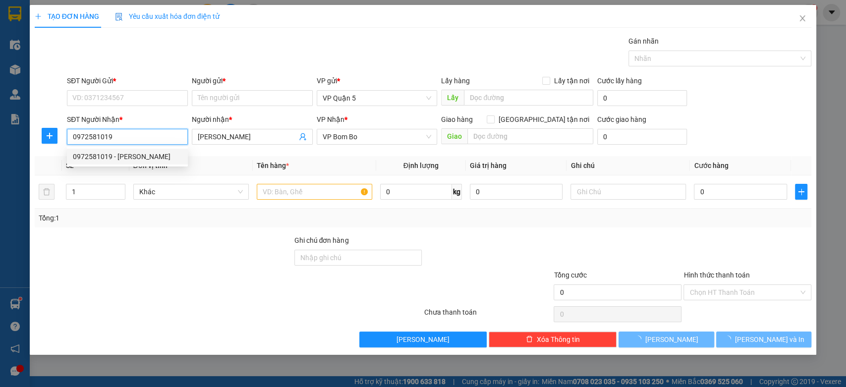
type input "30.000"
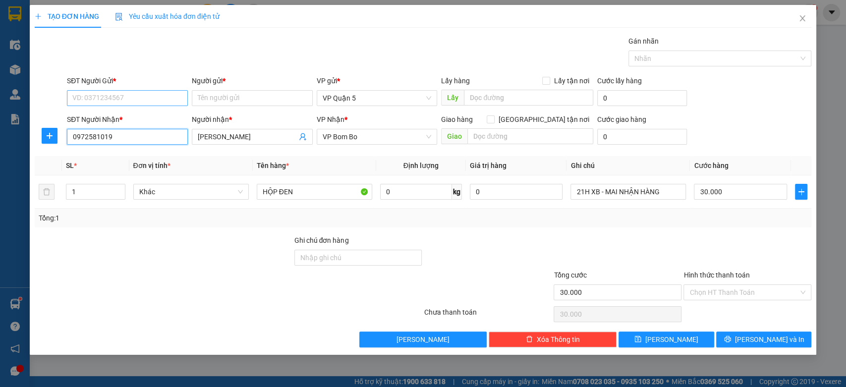
type input "0972581019"
click at [125, 100] on input "SĐT Người Gửi *" at bounding box center [127, 98] width 121 height 16
click at [154, 115] on div "0911567666 - ĐẠI TÀI LỘC" at bounding box center [128, 117] width 111 height 11
type input "0911567666"
type input "ĐẠI TÀI LỘC"
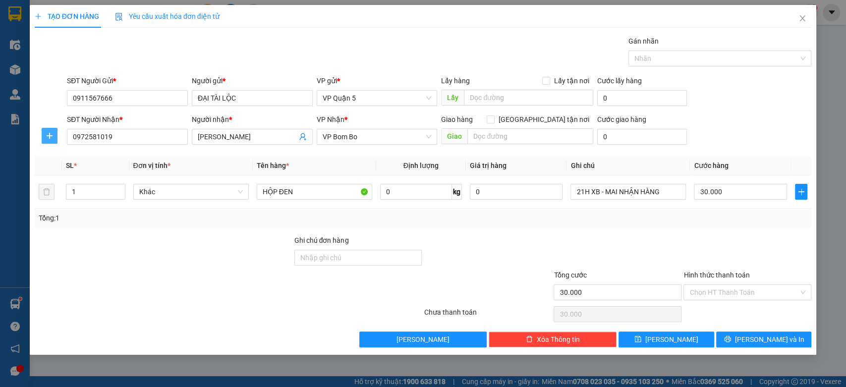
click at [46, 139] on icon "plus" at bounding box center [50, 136] width 8 height 8
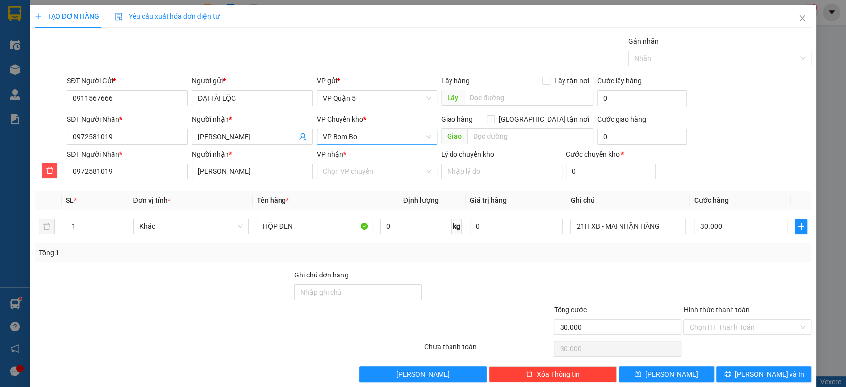
click at [349, 136] on span "VP Bom Bo" at bounding box center [377, 136] width 109 height 15
type input "XOAI"
click at [355, 156] on div "VP Đồng Xoài" at bounding box center [373, 156] width 108 height 11
click at [348, 167] on input "VP nhận *" at bounding box center [374, 171] width 102 height 15
type input "BOM"
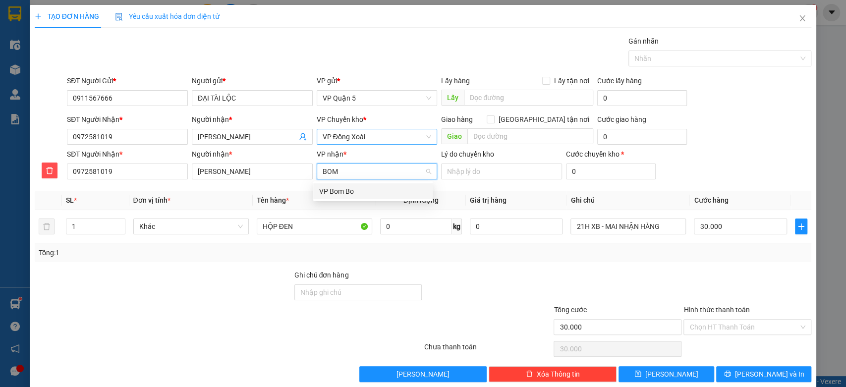
click at [320, 190] on div "VP Bom Bo" at bounding box center [373, 191] width 108 height 11
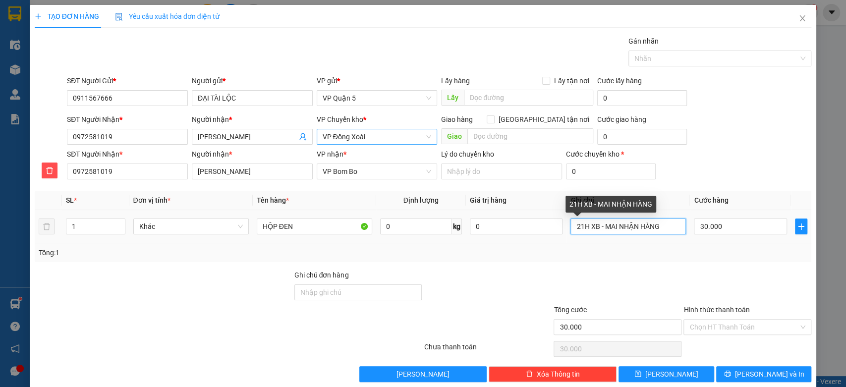
click at [626, 232] on input "21H XB - MAI NHẬN HÀNG" at bounding box center [627, 227] width 115 height 16
type input ","
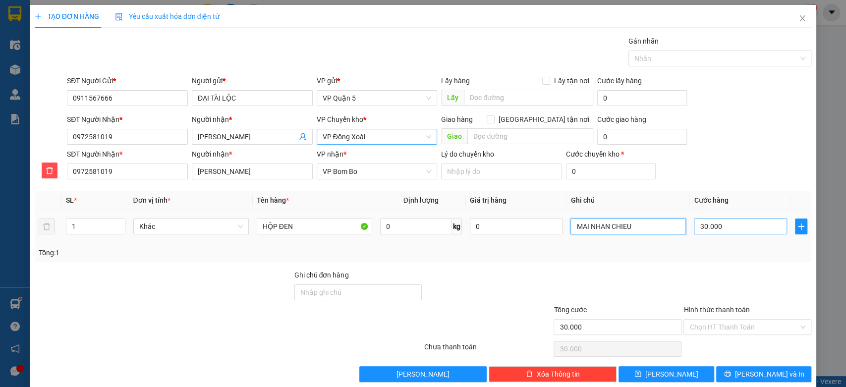
type input "MAI NHAN CHIEU"
click at [720, 225] on input "30.000" at bounding box center [740, 227] width 93 height 16
type input "4"
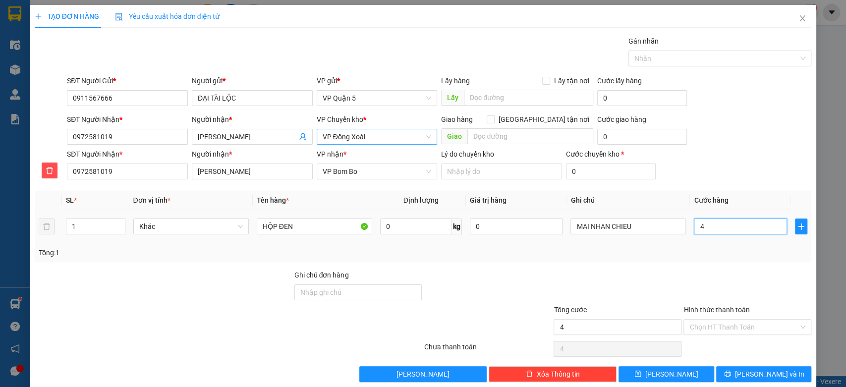
type input "40"
type input "40.000"
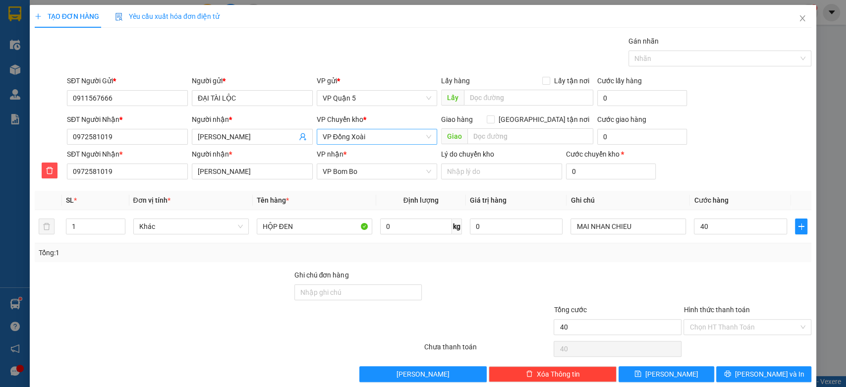
type input "40.000"
click at [756, 148] on div "SĐT Người Nhận * 0972581019 Người nhận * TRẦN LÂM VP Chuyển kho * VP Đồng Xoài …" at bounding box center [439, 131] width 748 height 35
click at [308, 230] on input "HỘP ĐEN" at bounding box center [314, 227] width 115 height 16
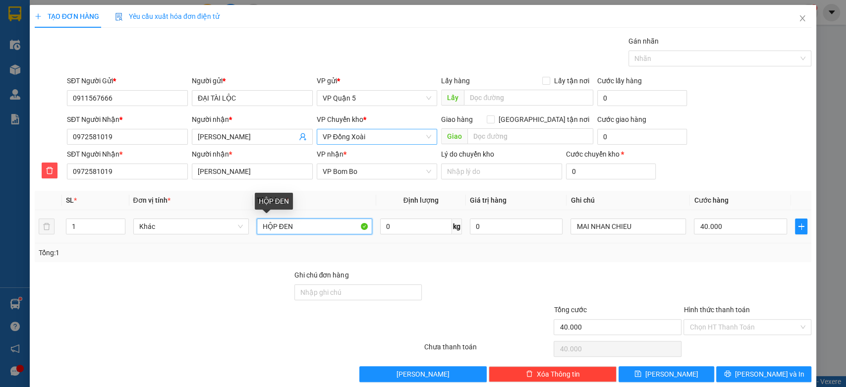
click at [308, 230] on input "HỘP ĐEN" at bounding box center [314, 227] width 115 height 16
click at [278, 228] on input "VUO6NG ĐEN" at bounding box center [314, 227] width 115 height 16
type input "VUÔNG ĐEN"
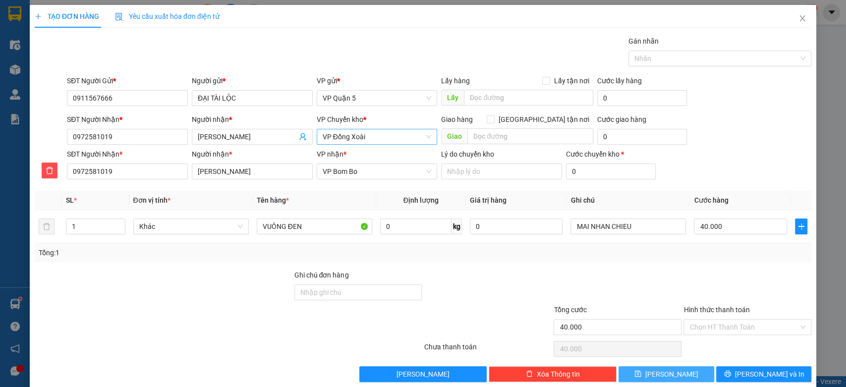
click at [706, 367] on button "[PERSON_NAME]" at bounding box center [665, 374] width 95 height 16
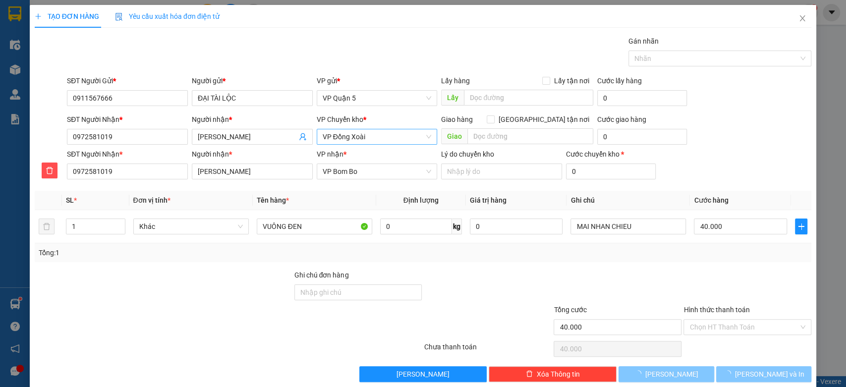
type input "0"
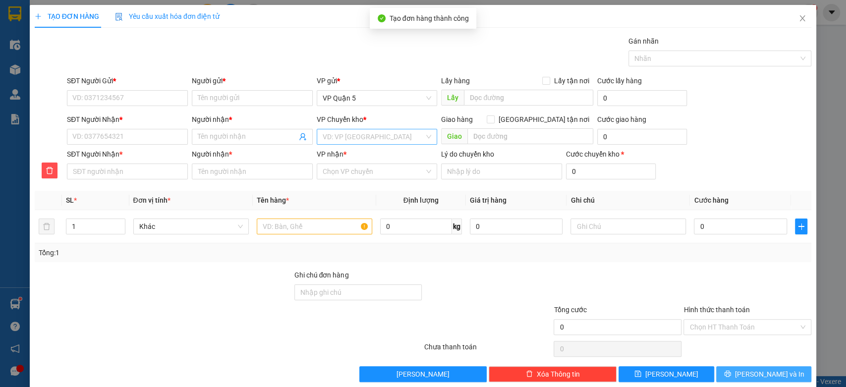
click at [744, 379] on button "[PERSON_NAME] và In" at bounding box center [763, 374] width 95 height 16
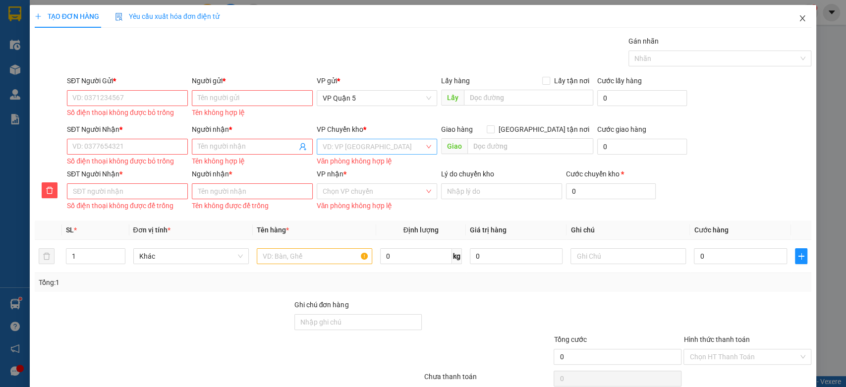
click at [802, 19] on span "Close" at bounding box center [802, 19] width 28 height 28
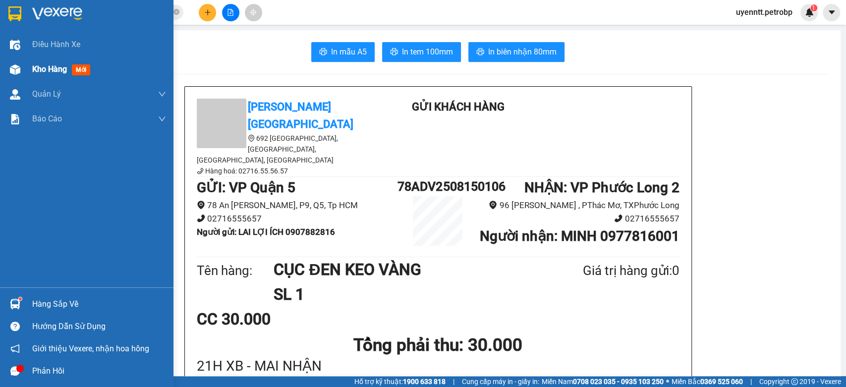
click at [50, 70] on span "Kho hàng" at bounding box center [49, 68] width 35 height 9
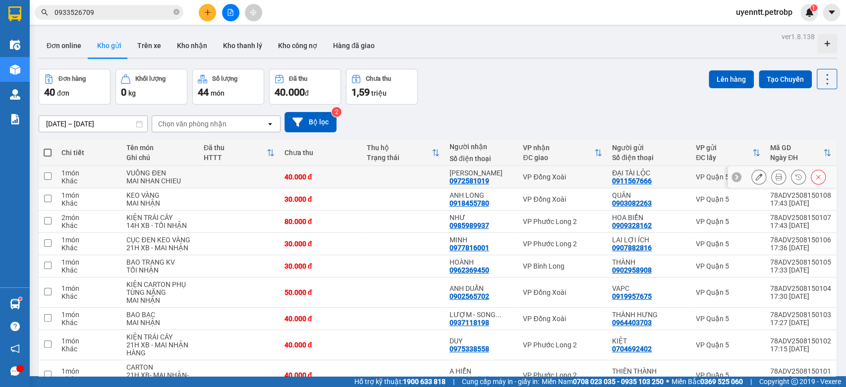
click at [775, 177] on icon at bounding box center [778, 176] width 7 height 7
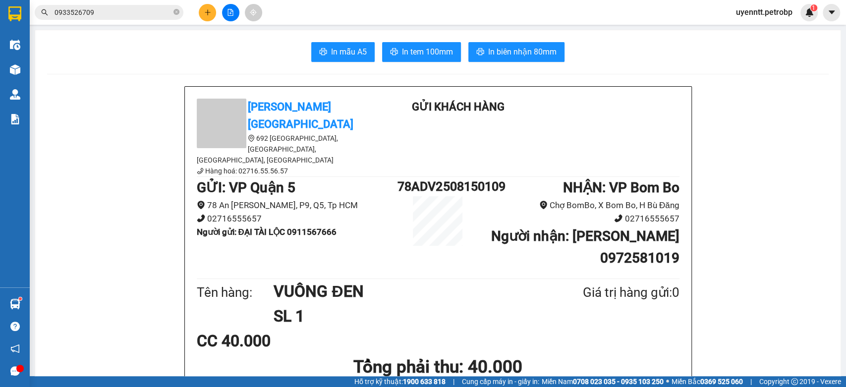
click at [533, 55] on span "In biên nhận 80mm" at bounding box center [522, 52] width 68 height 12
click at [418, 48] on span "In tem 100mm" at bounding box center [427, 52] width 51 height 12
click at [763, 12] on span "uyenntt.petrobp" at bounding box center [764, 12] width 72 height 12
click at [739, 28] on li "Đăng xuất" at bounding box center [762, 31] width 74 height 16
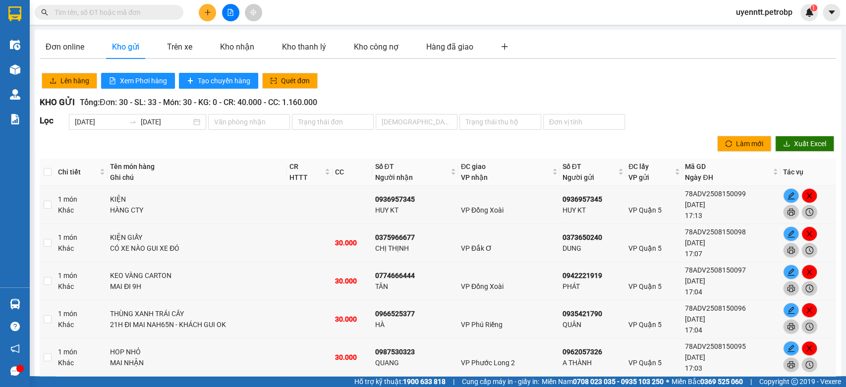
click at [135, 11] on input "text" at bounding box center [113, 12] width 117 height 11
paste input "0852660666"
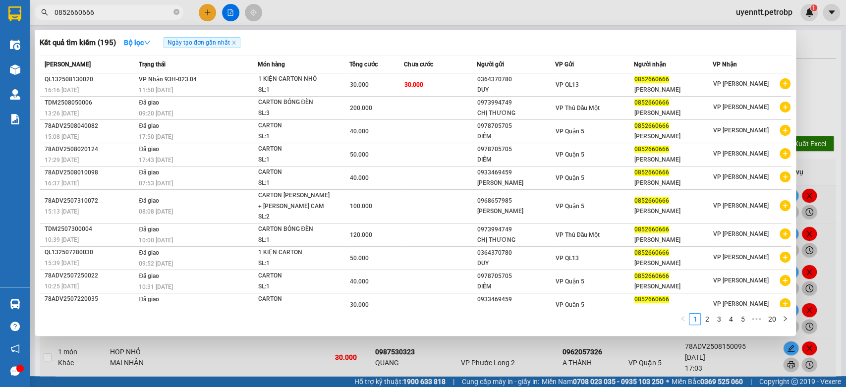
click at [134, 15] on input "0852660666" at bounding box center [113, 12] width 117 height 11
paste input "977816001"
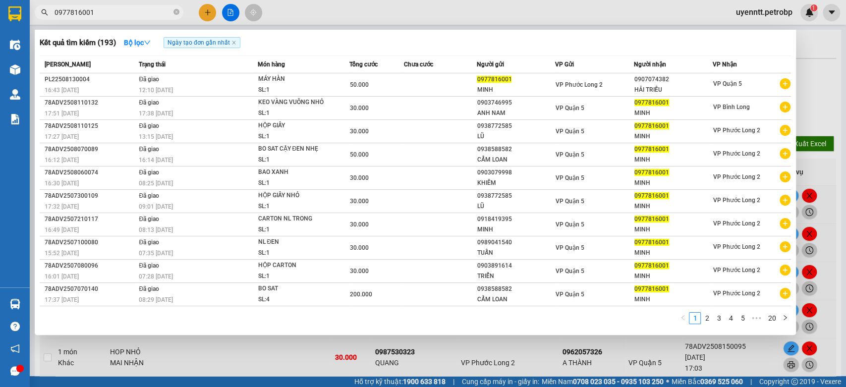
type input "0977816001"
click at [765, 13] on div at bounding box center [423, 193] width 846 height 387
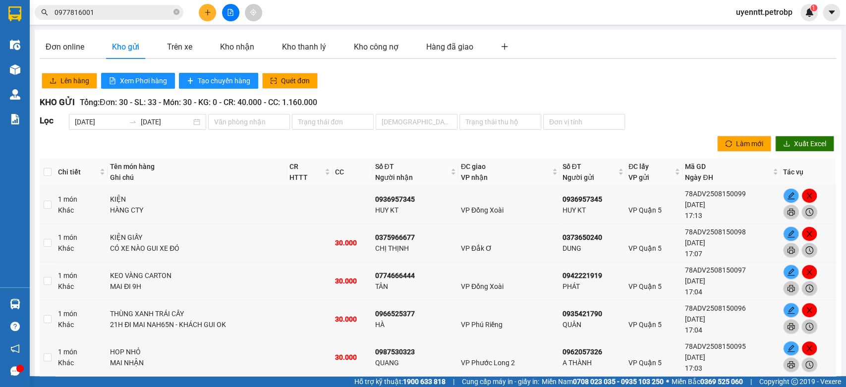
click at [777, 17] on span "uyenntt.petrobp" at bounding box center [764, 12] width 72 height 12
click at [756, 32] on span "Đăng xuất" at bounding box center [767, 30] width 53 height 11
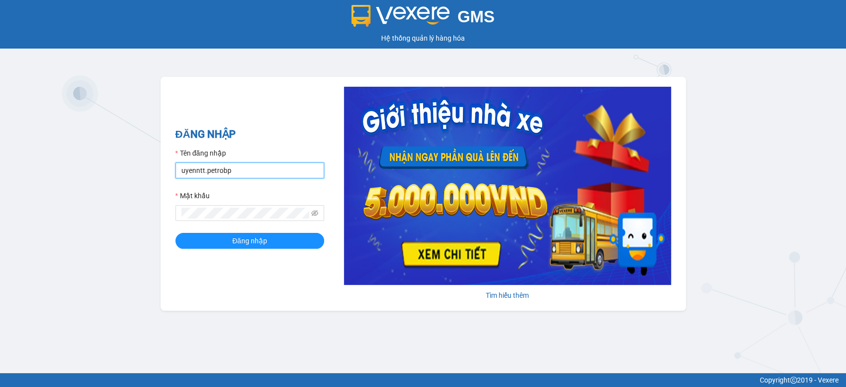
drag, startPoint x: 289, startPoint y: 170, endPoint x: 279, endPoint y: 168, distance: 10.7
click at [289, 170] on input "uyenntt.petrobp" at bounding box center [249, 171] width 149 height 16
type input "duyenntb.petrobp"
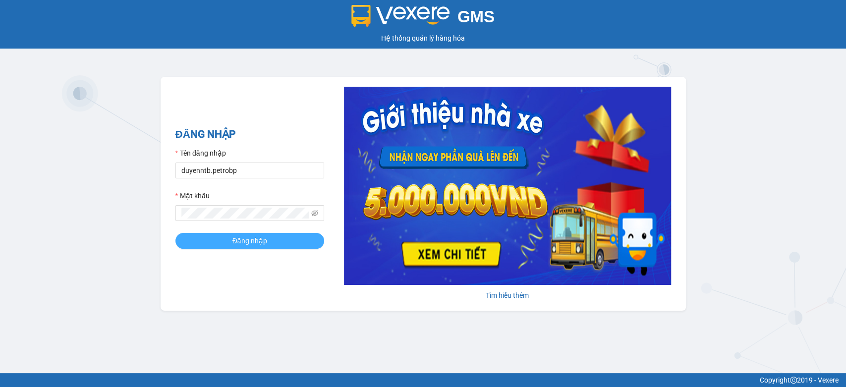
click at [236, 237] on span "Đăng nhập" at bounding box center [249, 240] width 35 height 11
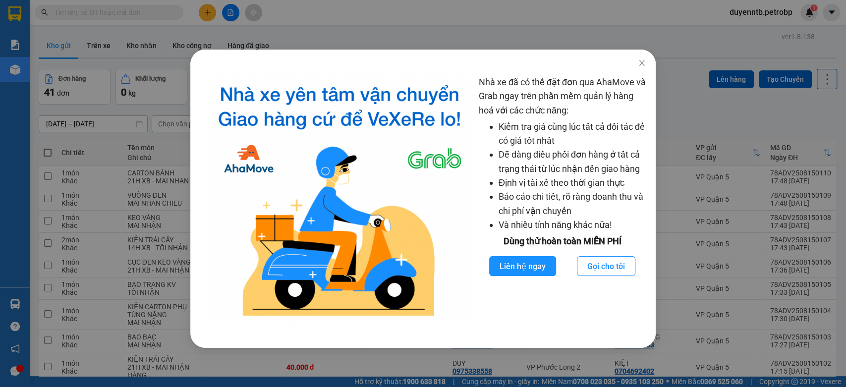
click at [368, 25] on div "Nhà xe đã có thể đặt đơn qua AhaMove và Grab ngay trên phần mềm quản lý hàng ho…" at bounding box center [423, 193] width 846 height 387
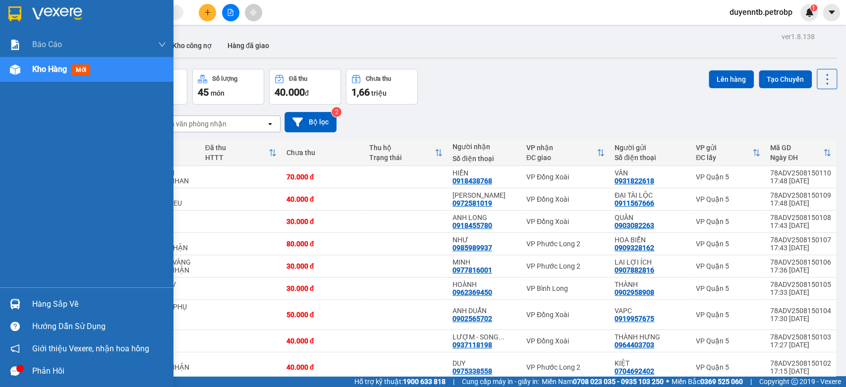
click at [71, 293] on div "Hàng sắp về" at bounding box center [86, 304] width 173 height 22
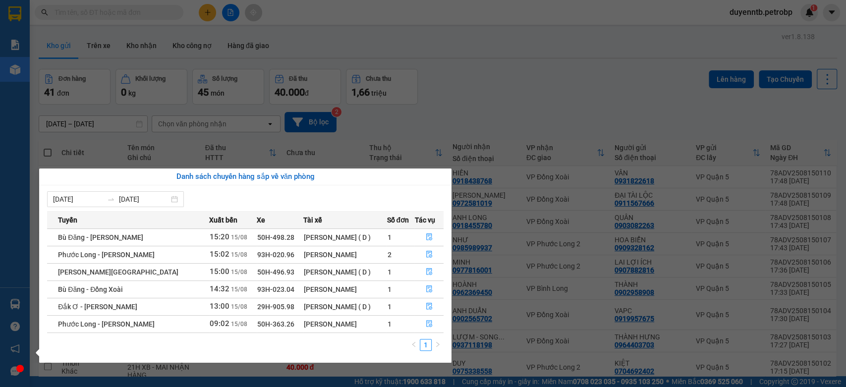
click at [506, 102] on section "Kết quả tìm kiếm ( 0 ) Bộ lọc No Data duyenntb.petrobp 1 Báo cáo BC tiền tận nơ…" at bounding box center [423, 193] width 846 height 387
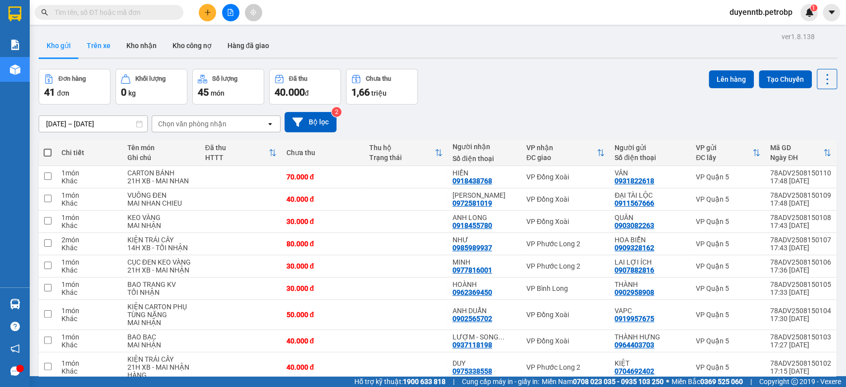
click at [113, 53] on button "Trên xe" at bounding box center [99, 46] width 40 height 24
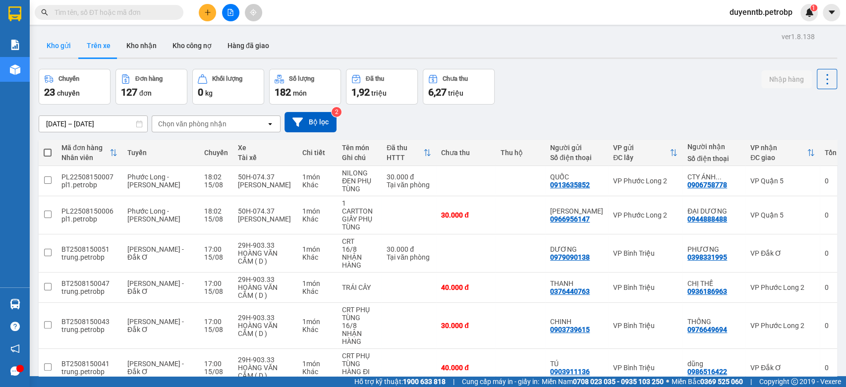
click at [40, 51] on button "Kho gửi" at bounding box center [59, 46] width 40 height 24
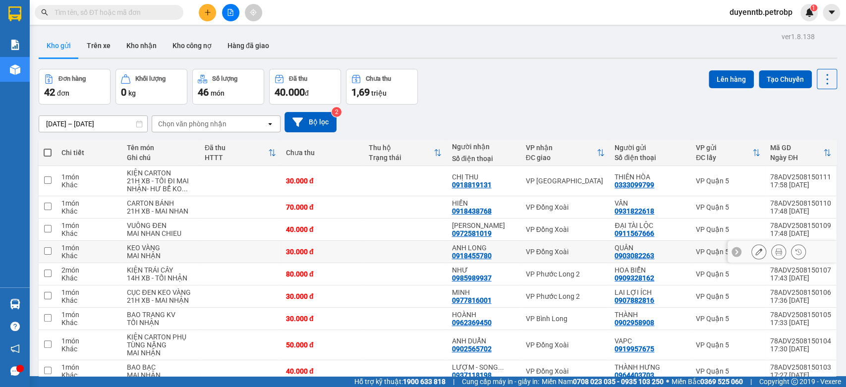
scroll to position [76, 0]
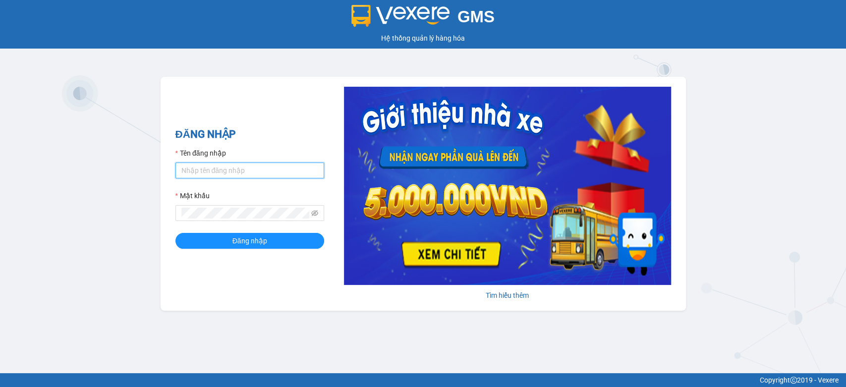
type input "duyenntb.petrobp"
click at [217, 163] on div "duyenntb.petrobp" at bounding box center [249, 171] width 149 height 16
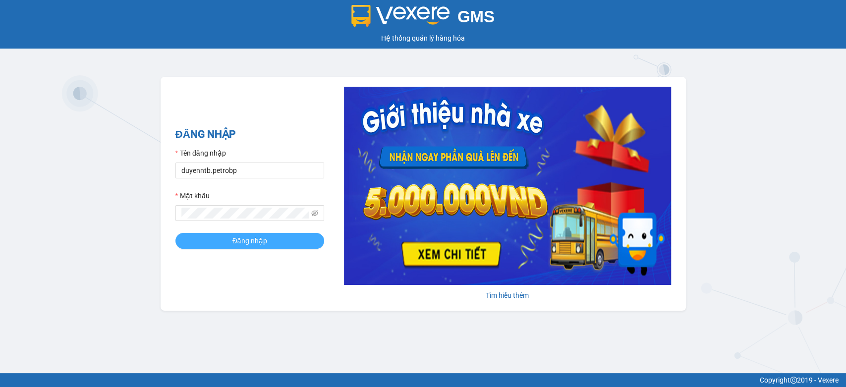
click at [266, 240] on span "Đăng nhập" at bounding box center [249, 240] width 35 height 11
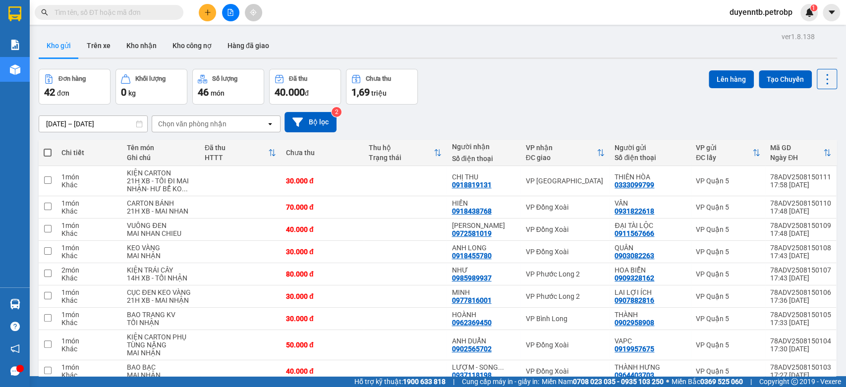
click at [124, 9] on input "text" at bounding box center [113, 12] width 117 height 11
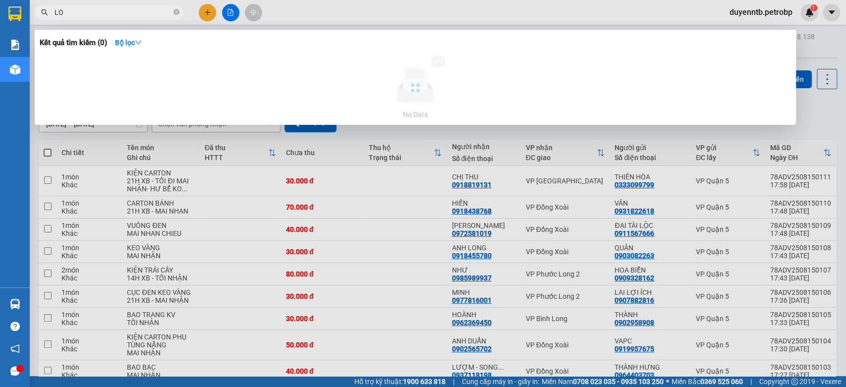
type input "L"
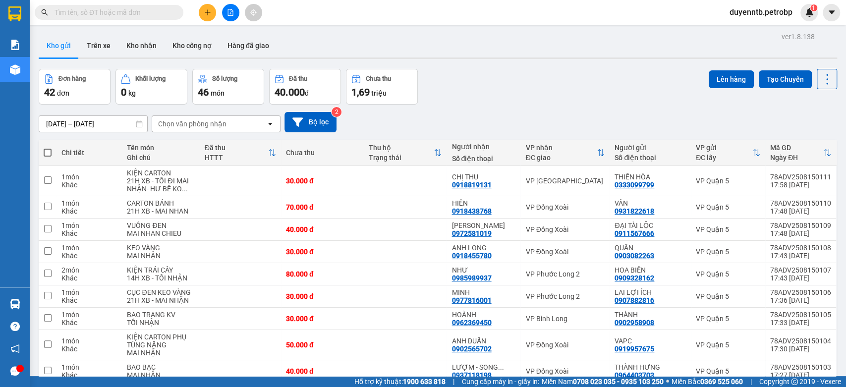
click at [202, 122] on div "Chọn văn phòng nhận" at bounding box center [192, 124] width 68 height 10
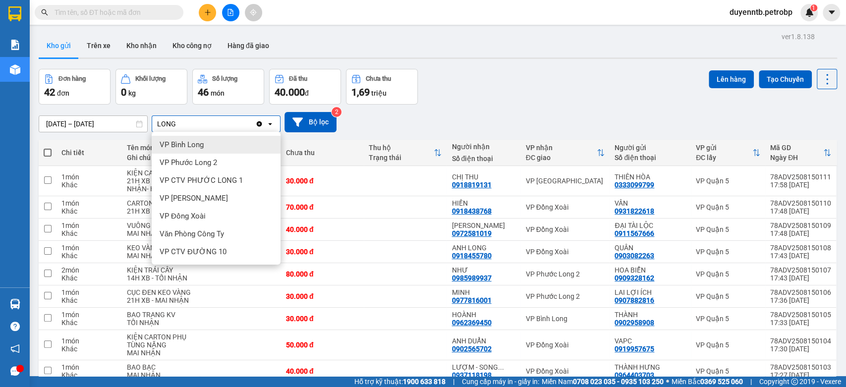
type input "LONG"
click at [194, 151] on div "VP Bình Long" at bounding box center [216, 145] width 129 height 18
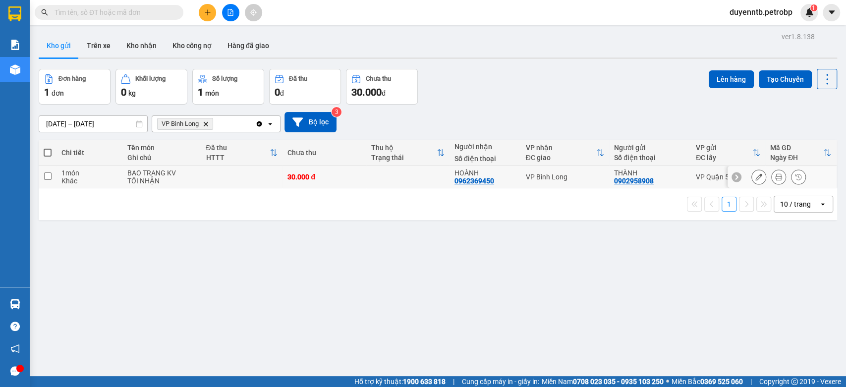
click at [215, 180] on td at bounding box center [242, 177] width 82 height 22
checkbox input "true"
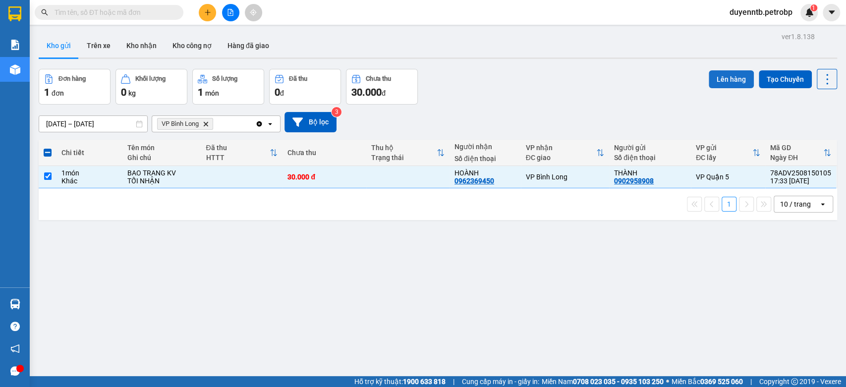
click at [744, 75] on button "Lên hàng" at bounding box center [731, 79] width 45 height 18
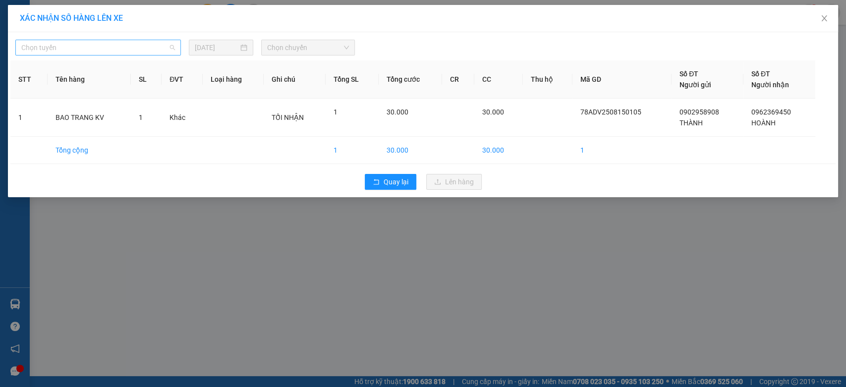
click at [114, 52] on span "Chọn tuyến" at bounding box center [98, 47] width 154 height 15
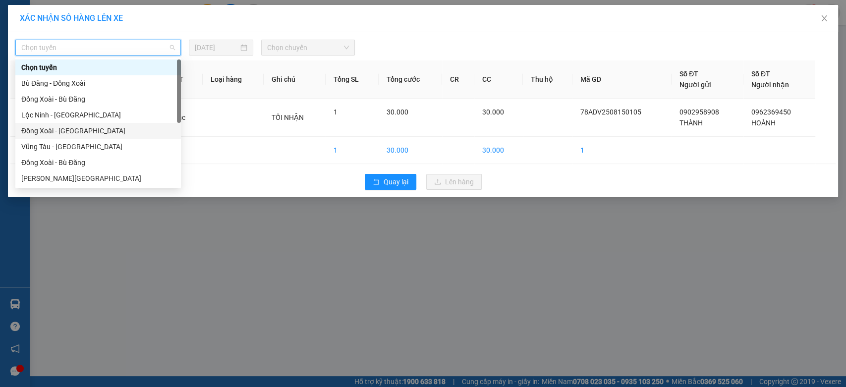
click at [75, 130] on div "Đồng Xoài - [GEOGRAPHIC_DATA]" at bounding box center [98, 130] width 154 height 11
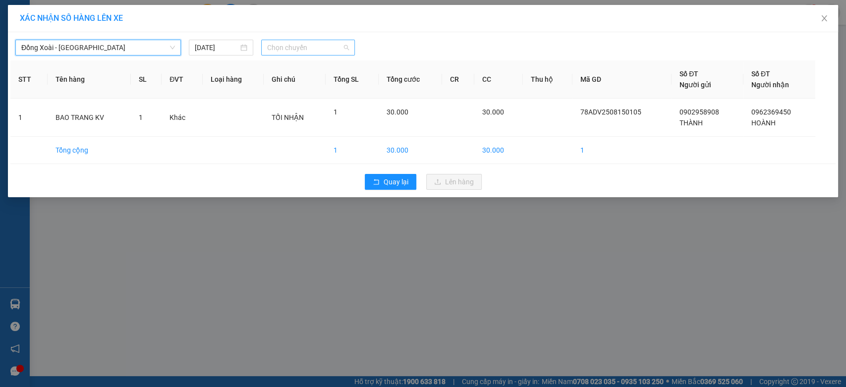
click at [304, 47] on span "Chọn chuyến" at bounding box center [307, 47] width 81 height 15
click at [93, 53] on span "Đồng Xoài - [GEOGRAPHIC_DATA]" at bounding box center [98, 47] width 154 height 15
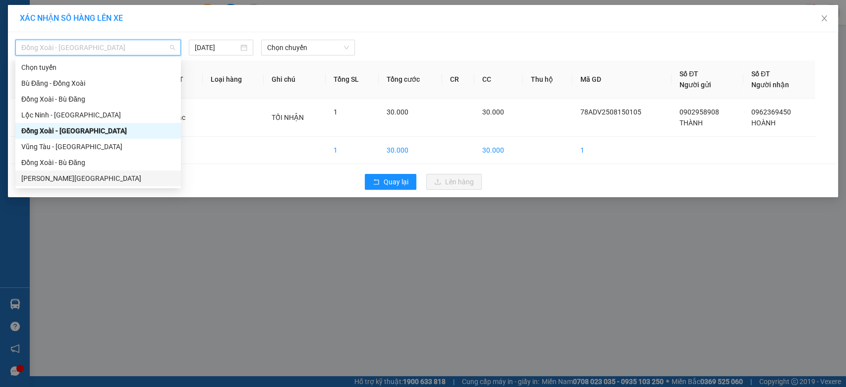
click at [79, 174] on div "[PERSON_NAME][GEOGRAPHIC_DATA]" at bounding box center [98, 178] width 154 height 11
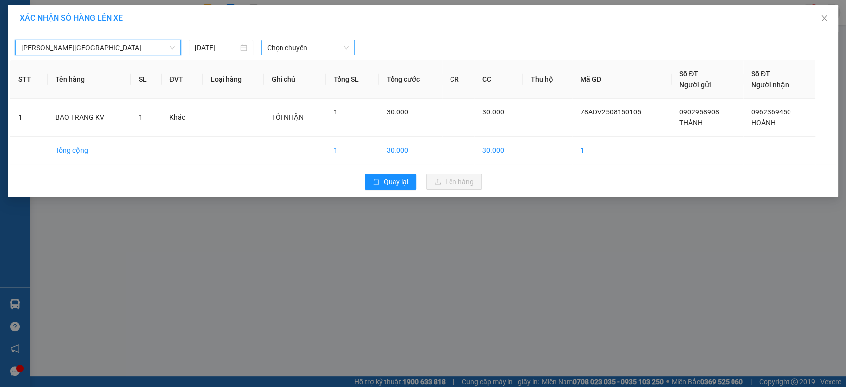
click at [288, 52] on span "Chọn chuyến" at bounding box center [307, 47] width 81 height 15
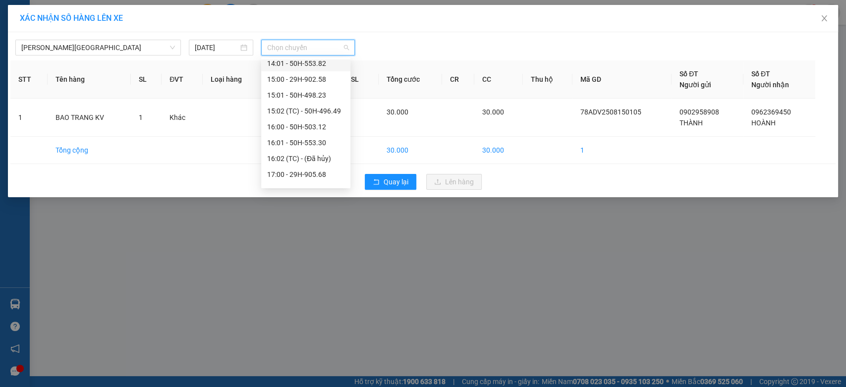
scroll to position [403, 0]
click at [313, 139] on div "16:01 - 50H-553.30" at bounding box center [305, 139] width 77 height 11
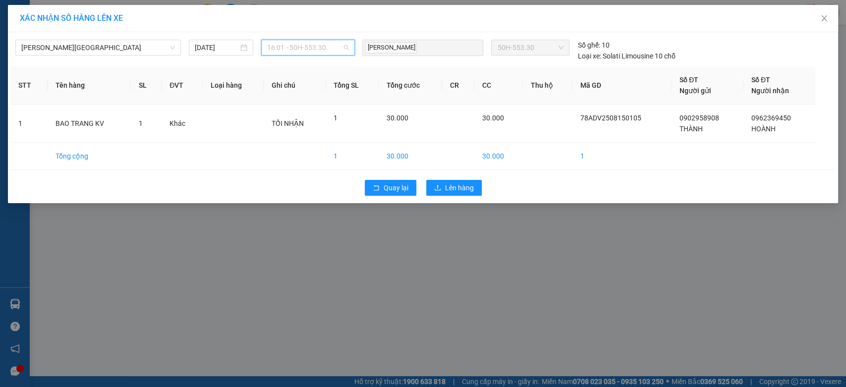
click at [320, 48] on span "16:01 - 50H-553.30" at bounding box center [307, 47] width 81 height 15
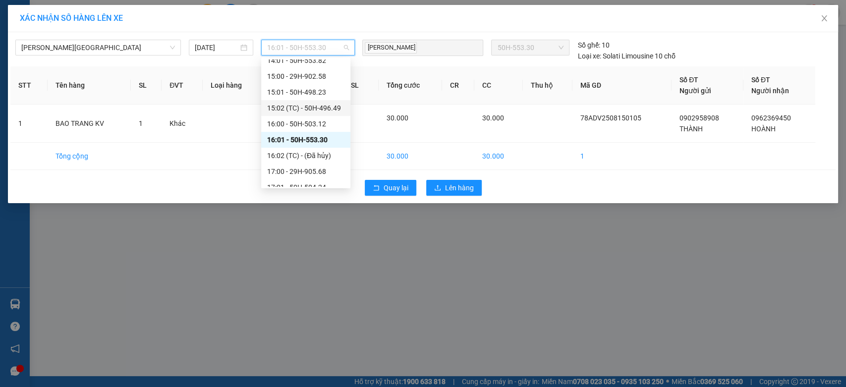
scroll to position [458, 0]
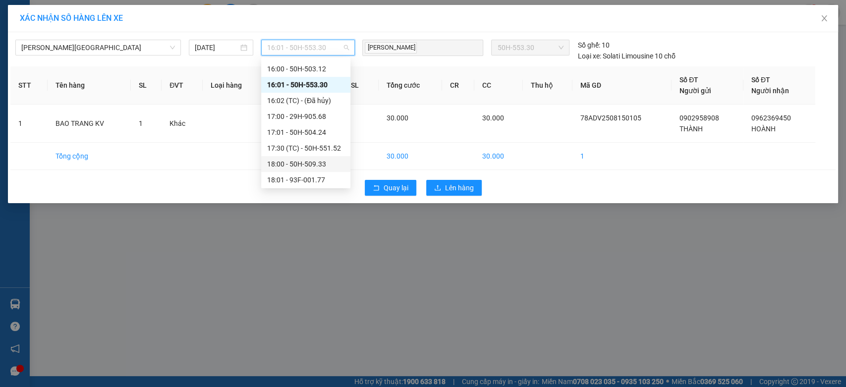
click at [320, 164] on div "18:00 - 50H-509.33" at bounding box center [305, 164] width 77 height 11
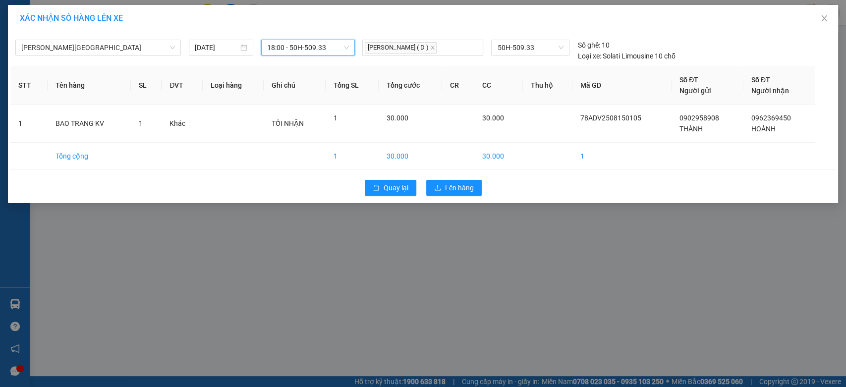
click at [337, 47] on span "18:00 - 50H-509.33" at bounding box center [307, 47] width 81 height 15
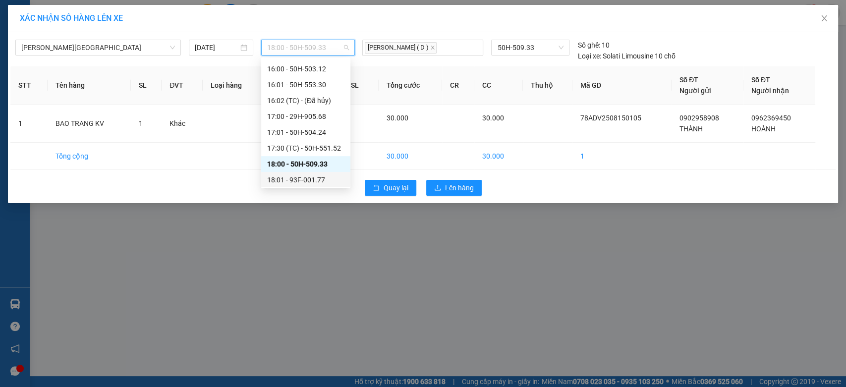
click at [317, 182] on div "18:01 - 93F-001.77" at bounding box center [305, 179] width 77 height 11
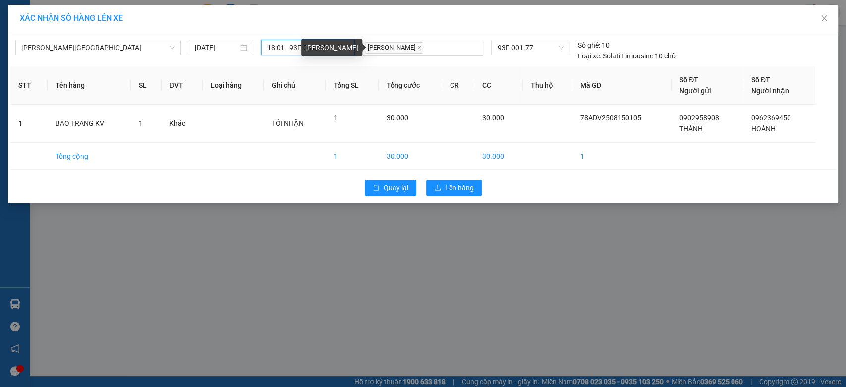
click at [347, 47] on div "[PERSON_NAME]" at bounding box center [331, 47] width 61 height 17
click at [277, 47] on span "18:01 - 93F-001.77" at bounding box center [307, 47] width 81 height 15
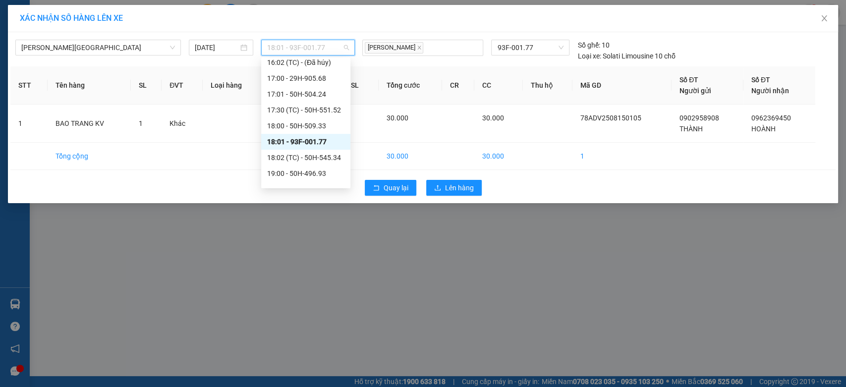
scroll to position [499, 0]
click at [340, 153] on div "18:02 (TC) - 50H-545.34" at bounding box center [305, 155] width 89 height 16
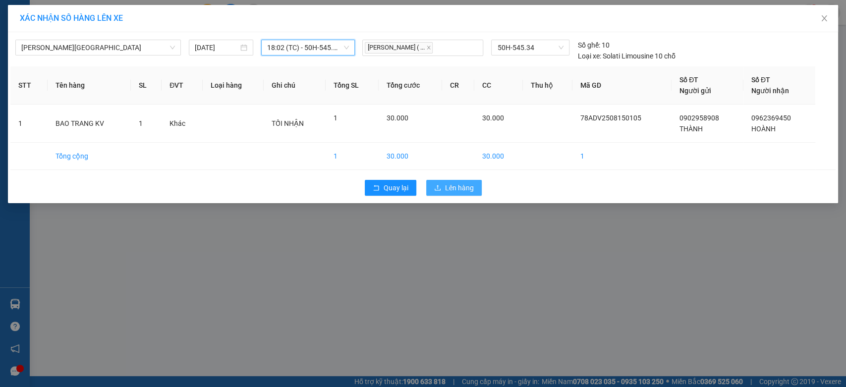
click at [456, 185] on span "Lên hàng" at bounding box center [459, 187] width 29 height 11
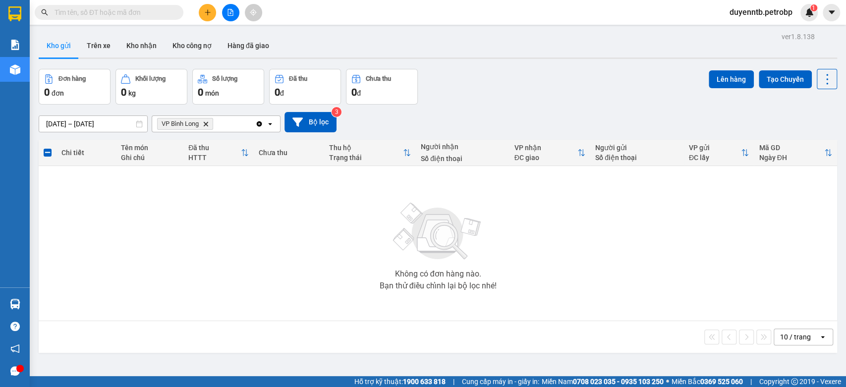
click at [207, 122] on icon "Delete" at bounding box center [206, 124] width 6 height 6
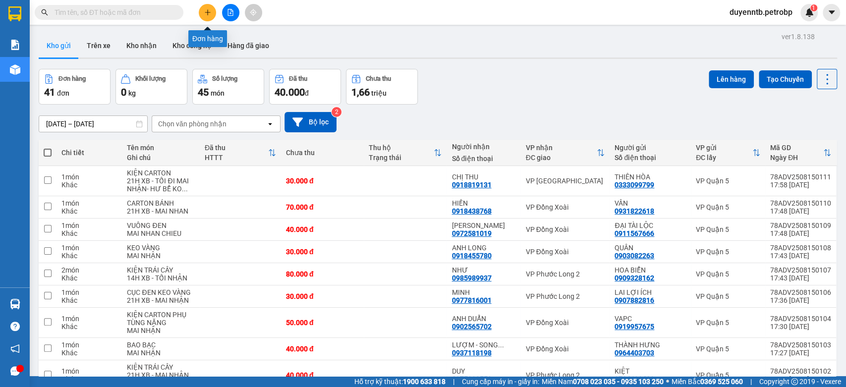
click at [201, 14] on button at bounding box center [207, 12] width 17 height 17
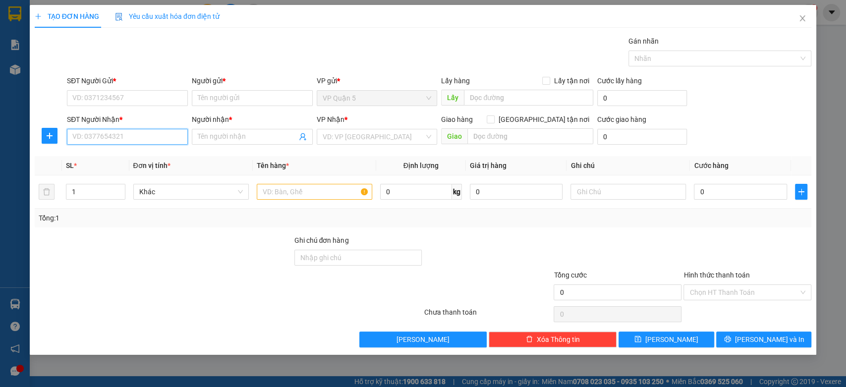
click at [112, 134] on input "SĐT Người Nhận *" at bounding box center [127, 137] width 121 height 16
click at [112, 162] on div "0795030393 - [GEOGRAPHIC_DATA]" at bounding box center [128, 156] width 111 height 11
type input "0795030393"
type input "VĨNH AN"
type input "TÂN LẬP - [GEOGRAPHIC_DATA]"
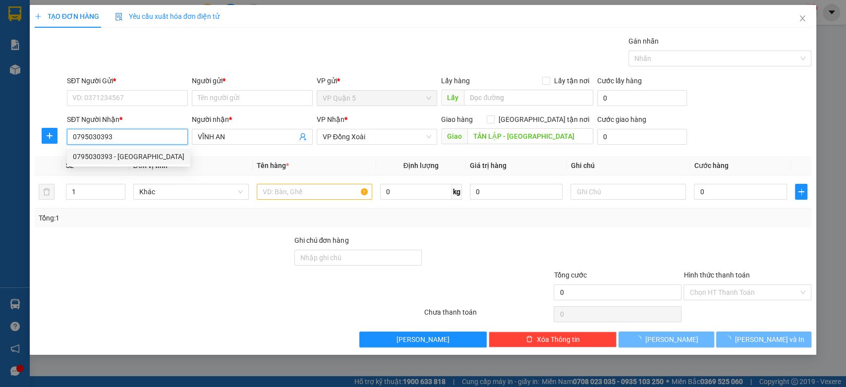
type input "50.000"
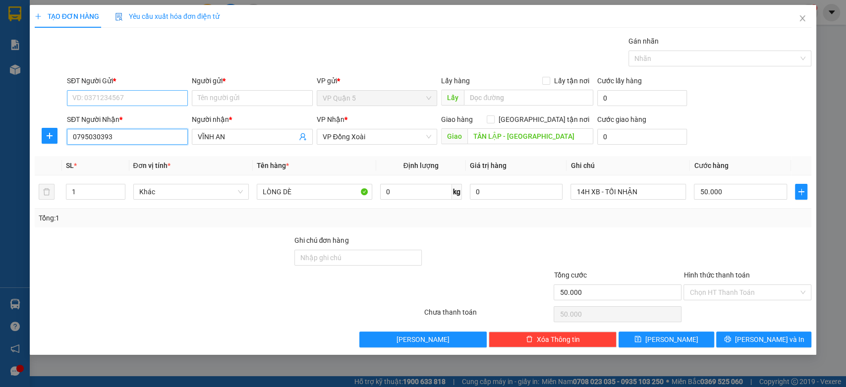
type input "0795030393"
click at [138, 98] on input "SĐT Người Gửi *" at bounding box center [127, 98] width 121 height 16
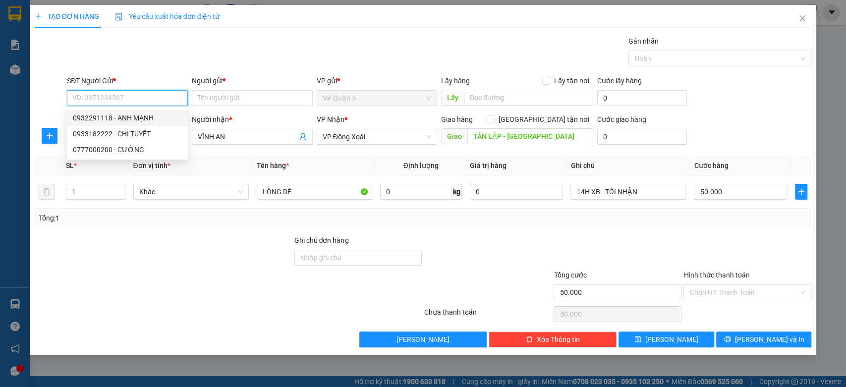
click at [150, 117] on div "0932291118 - ANH MẠNH" at bounding box center [127, 117] width 109 height 11
type input "0932291118"
type input "ANH MẠNH"
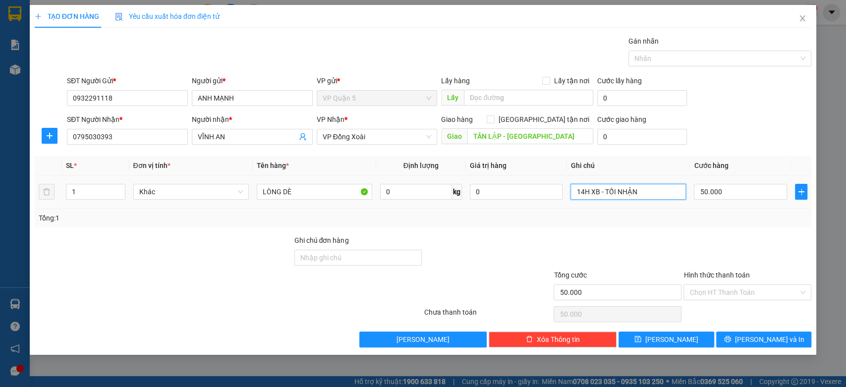
click at [625, 191] on input "14H XB - TỐI NHẬN" at bounding box center [627, 192] width 115 height 16
type input "MAI 9H ĐI"
click at [296, 195] on input "LÒNG DÈ" at bounding box center [314, 192] width 115 height 16
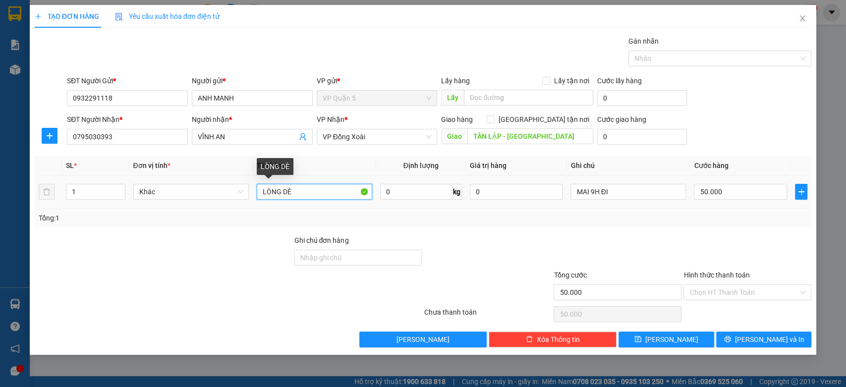
click at [296, 195] on input "LÒNG DÈ" at bounding box center [314, 192] width 115 height 16
type input "VUONG NL ĐEN"
click at [729, 190] on input "50.000" at bounding box center [740, 192] width 93 height 16
type input "3"
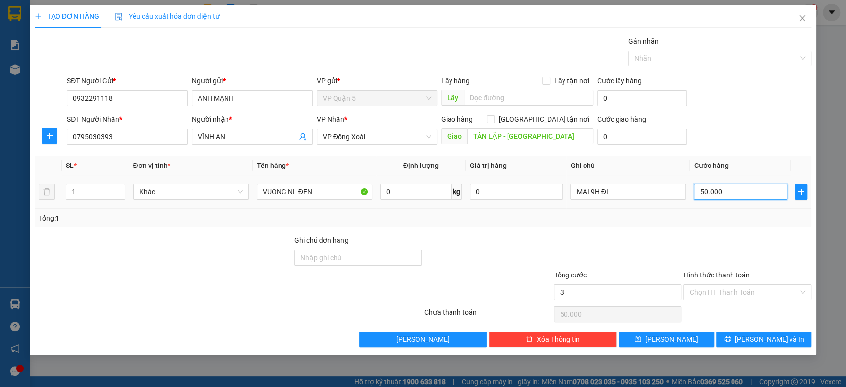
type input "3"
type input "30"
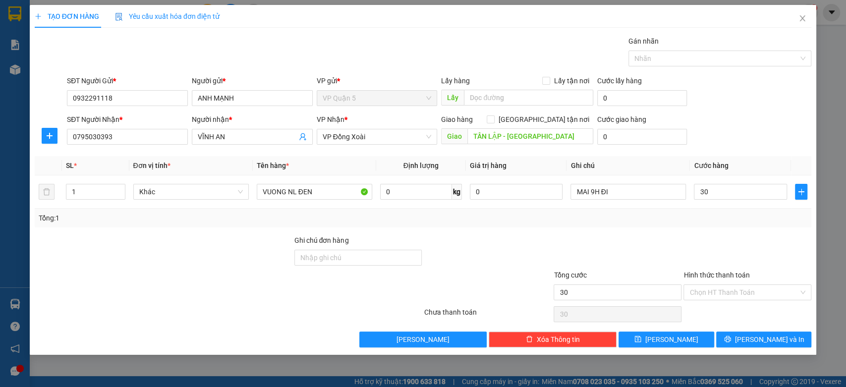
type input "30.000"
click at [782, 98] on div "SĐT Người Gửi * 0932291118 Người gửi * ANH MẠNH VP gửi * VP Quận 5 Lấy hàng Lấy…" at bounding box center [439, 92] width 748 height 35
click at [793, 340] on button "[PERSON_NAME] và In" at bounding box center [763, 340] width 95 height 16
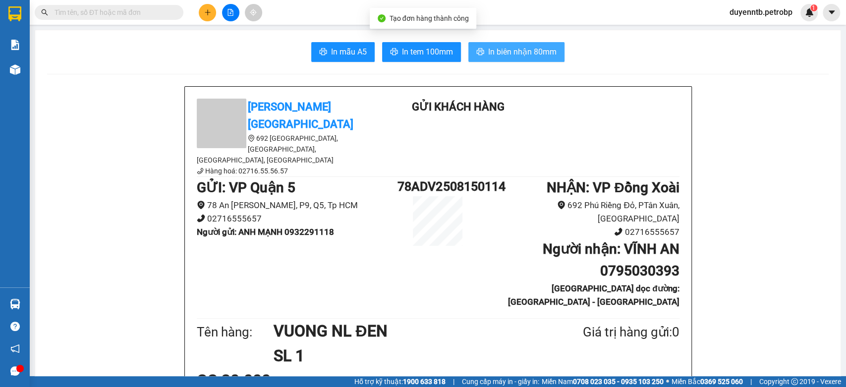
click at [541, 48] on span "In biên nhận 80mm" at bounding box center [522, 52] width 68 height 12
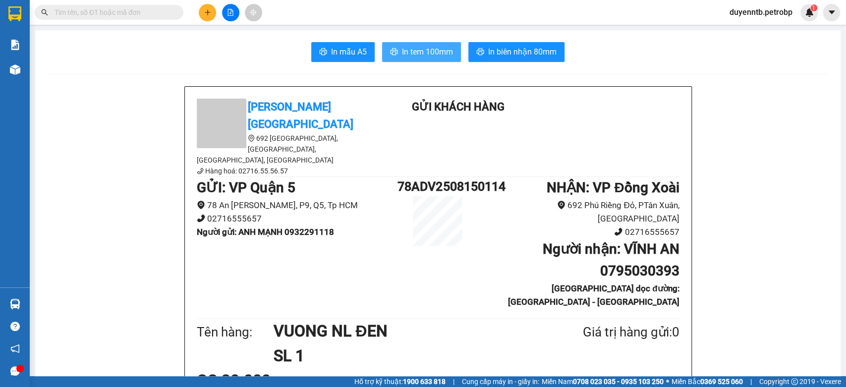
click at [420, 57] on button "In tem 100mm" at bounding box center [421, 52] width 79 height 20
